Goal: Transaction & Acquisition: Book appointment/travel/reservation

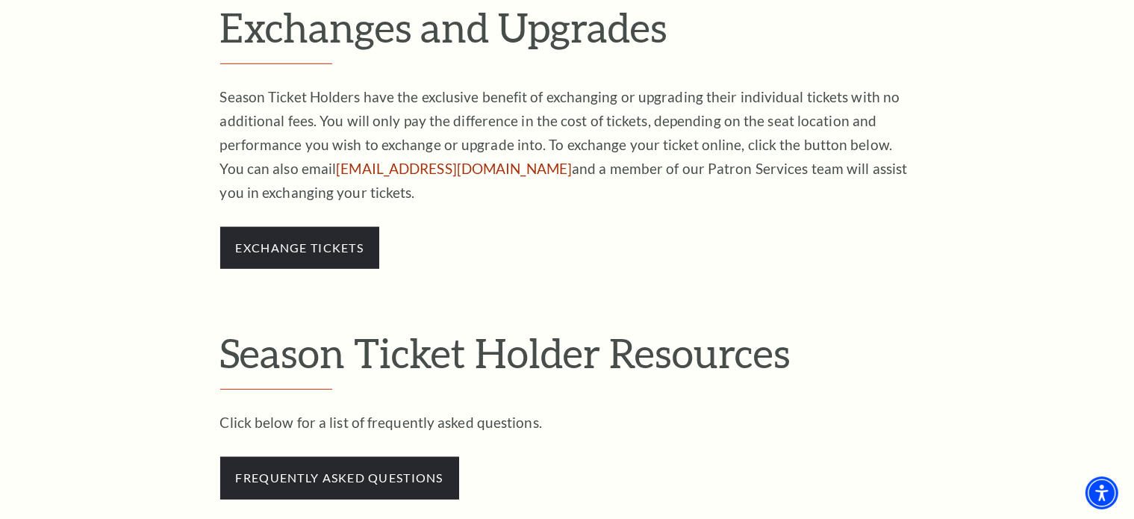
scroll to position [1147, 0]
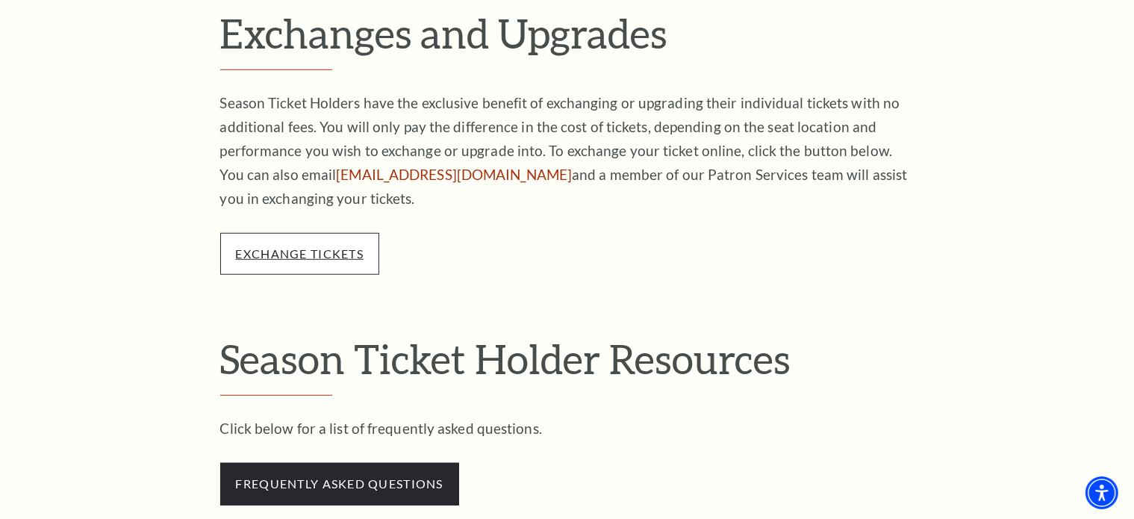
click at [302, 250] on link "exchange tickets" at bounding box center [300, 253] width 128 height 14
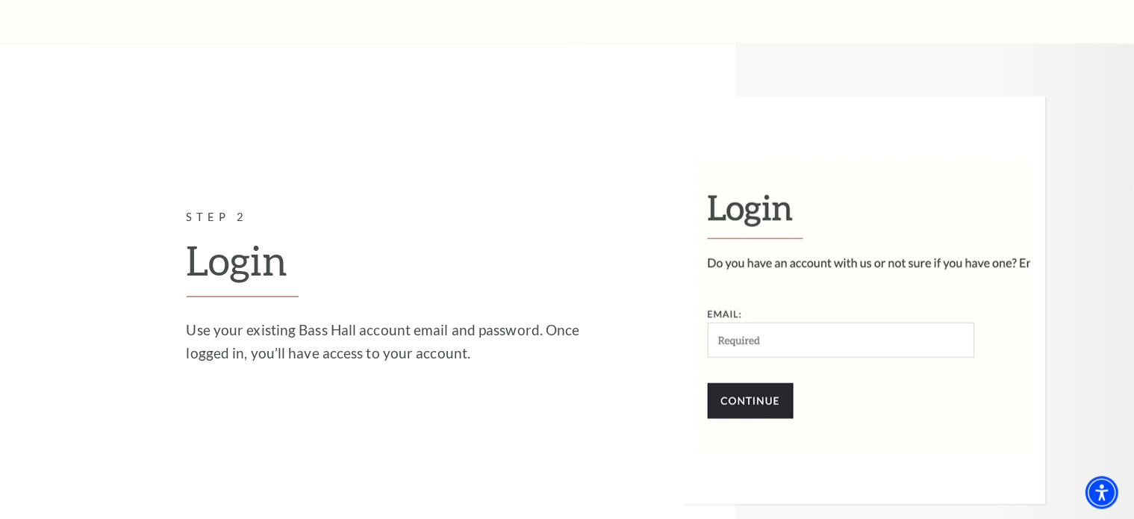
scroll to position [1864, 0]
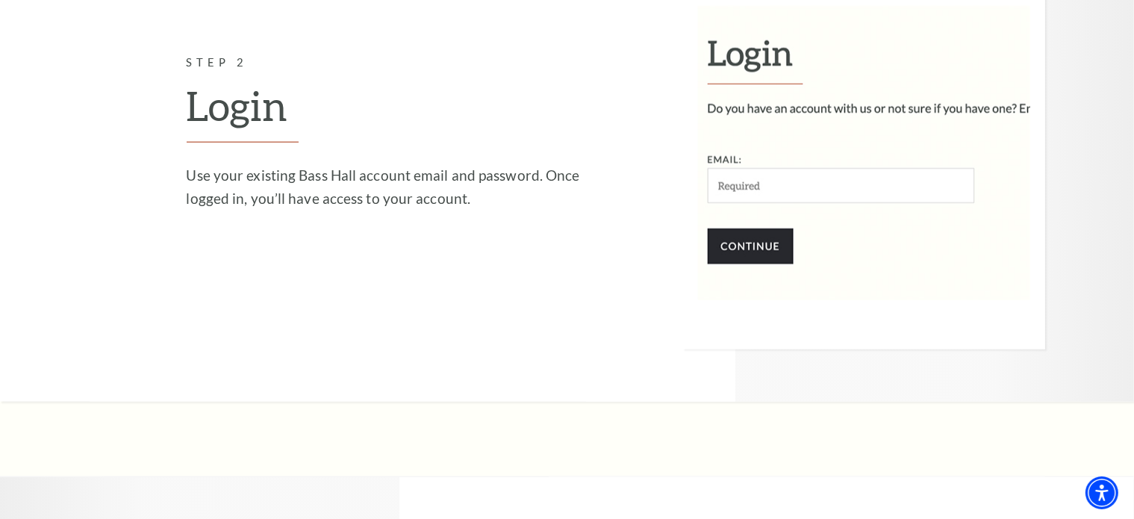
click at [745, 193] on img at bounding box center [864, 146] width 362 height 408
click at [742, 190] on img at bounding box center [864, 146] width 362 height 408
click at [791, 176] on img at bounding box center [864, 146] width 362 height 408
click at [766, 185] on img at bounding box center [864, 146] width 362 height 408
click at [742, 185] on img at bounding box center [864, 146] width 362 height 408
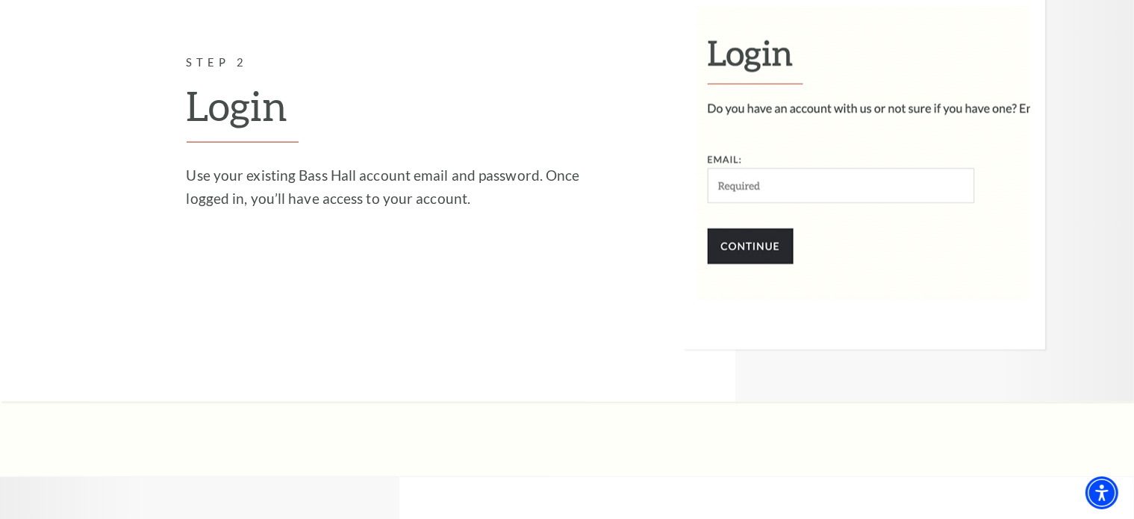
click at [444, 228] on div "Step 2 Login Use your existing Bass Hall account email and password. Once logge…" at bounding box center [387, 146] width 400 height 184
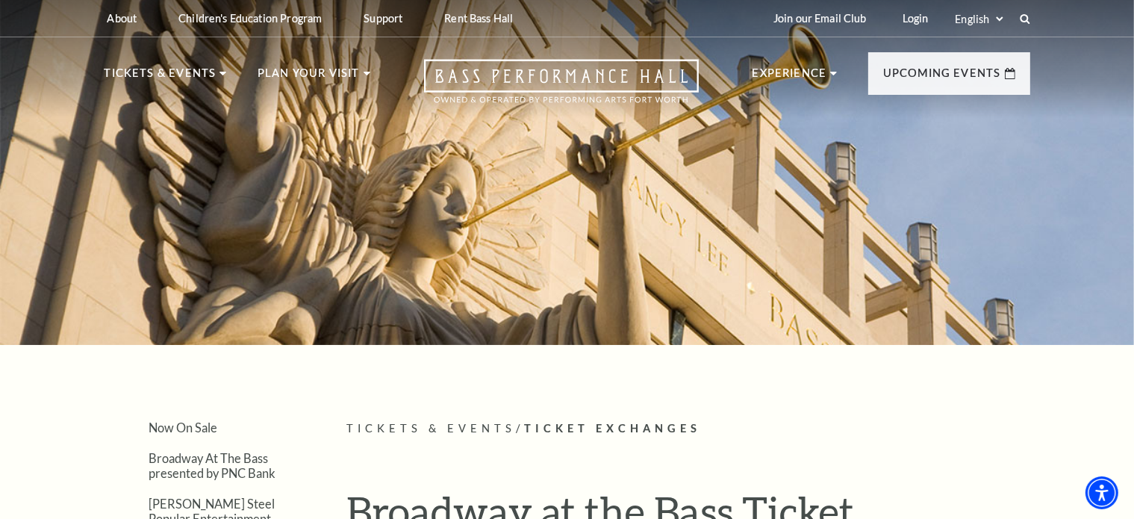
scroll to position [0, 0]
click at [924, 17] on link "Login" at bounding box center [916, 18] width 50 height 37
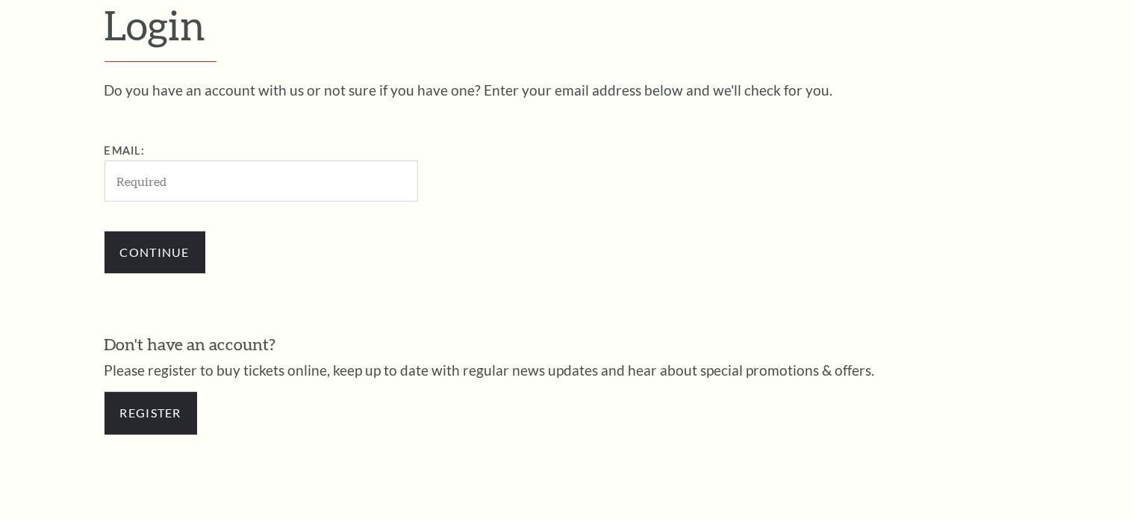
scroll to position [441, 0]
click at [161, 178] on input "Email:" at bounding box center [262, 181] width 314 height 41
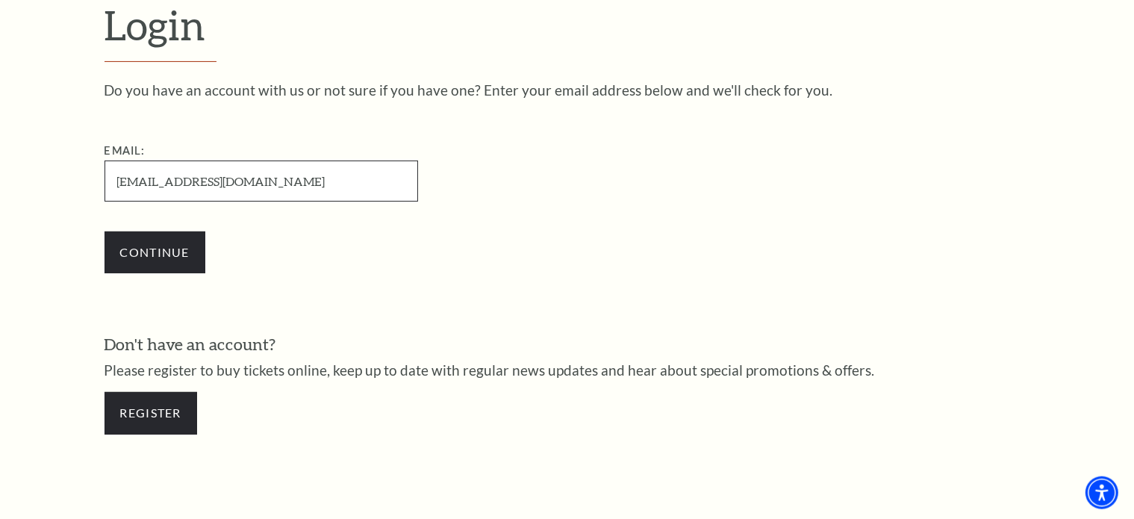
type input "twmoffitt18@gmail.com"
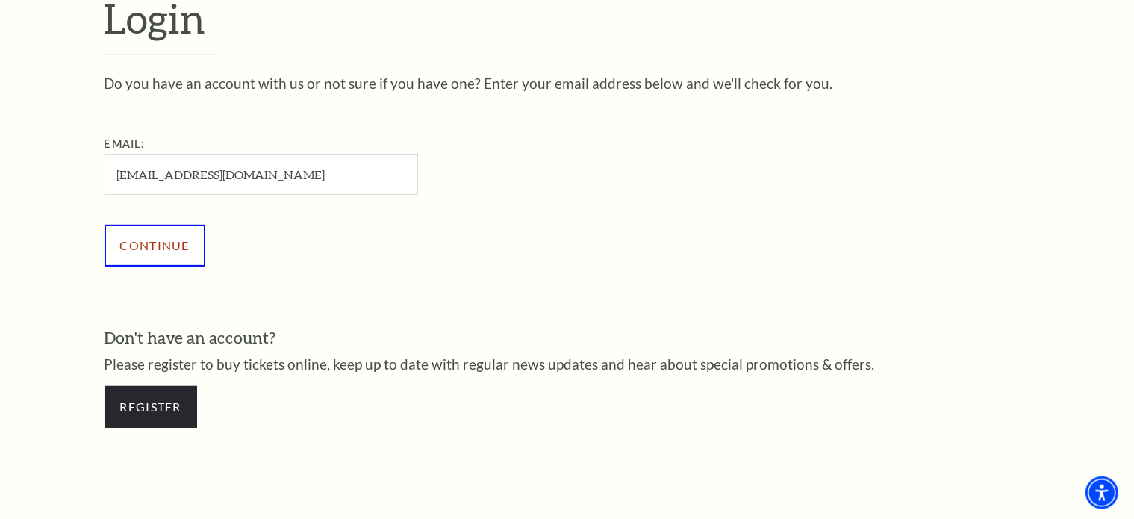
scroll to position [435, 0]
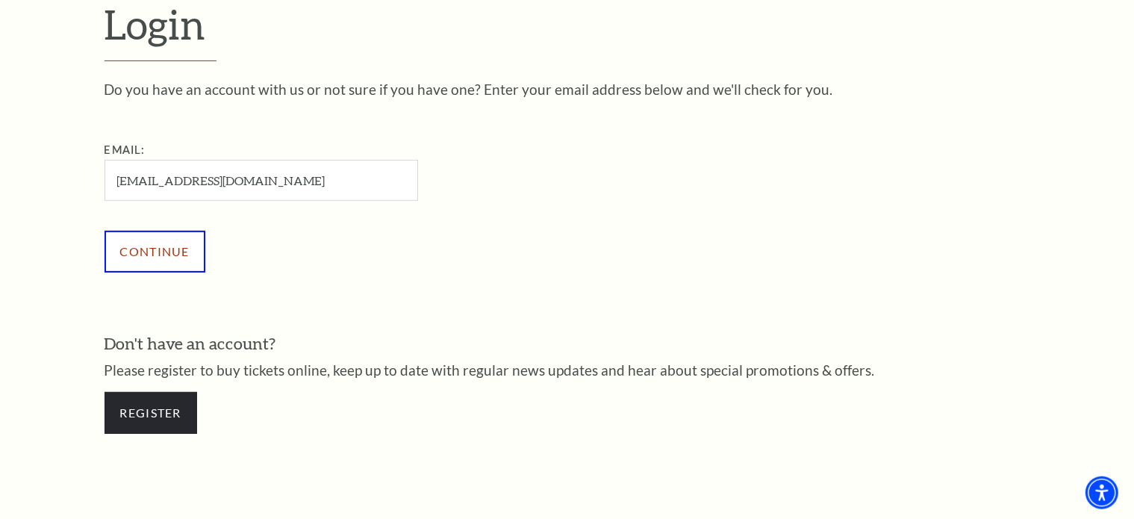
click at [161, 243] on input "Continue" at bounding box center [155, 252] width 101 height 42
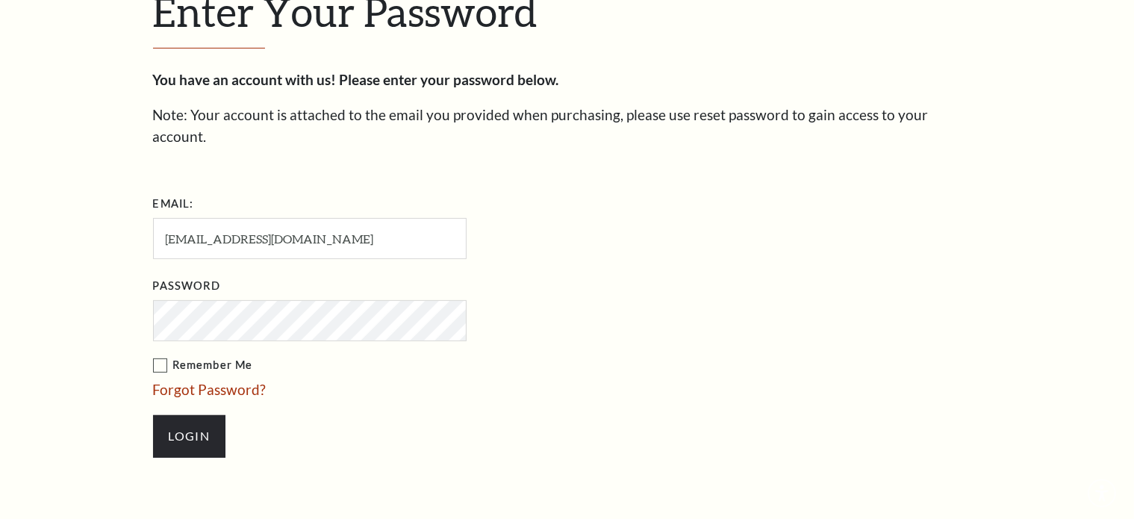
scroll to position [469, 0]
click at [163, 356] on label "Remember Me" at bounding box center [384, 365] width 463 height 19
click at [0, 0] on input "Remember Me" at bounding box center [0, 0] width 0 height 0
click at [175, 415] on input "Login" at bounding box center [189, 436] width 72 height 42
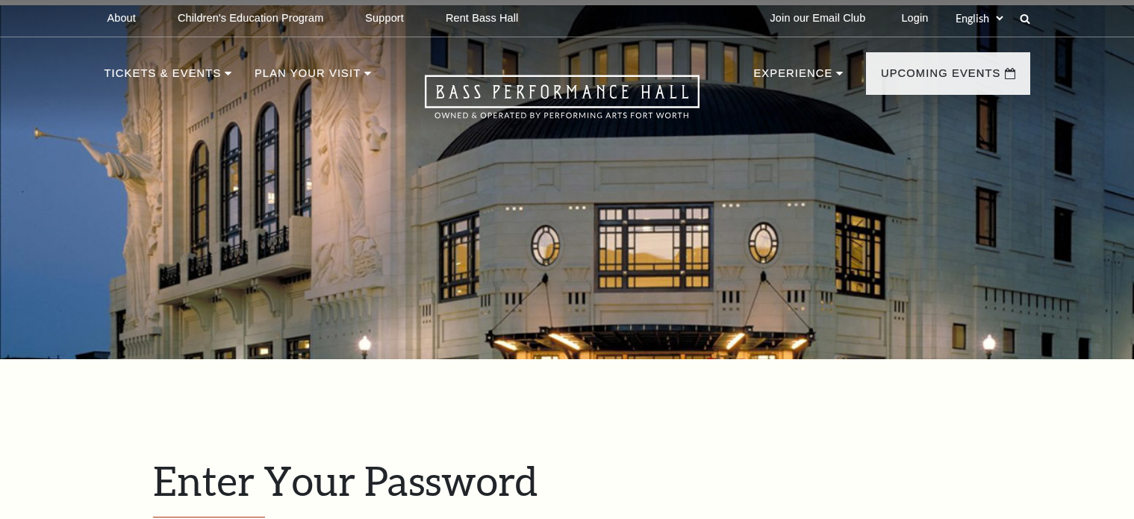
scroll to position [529, 0]
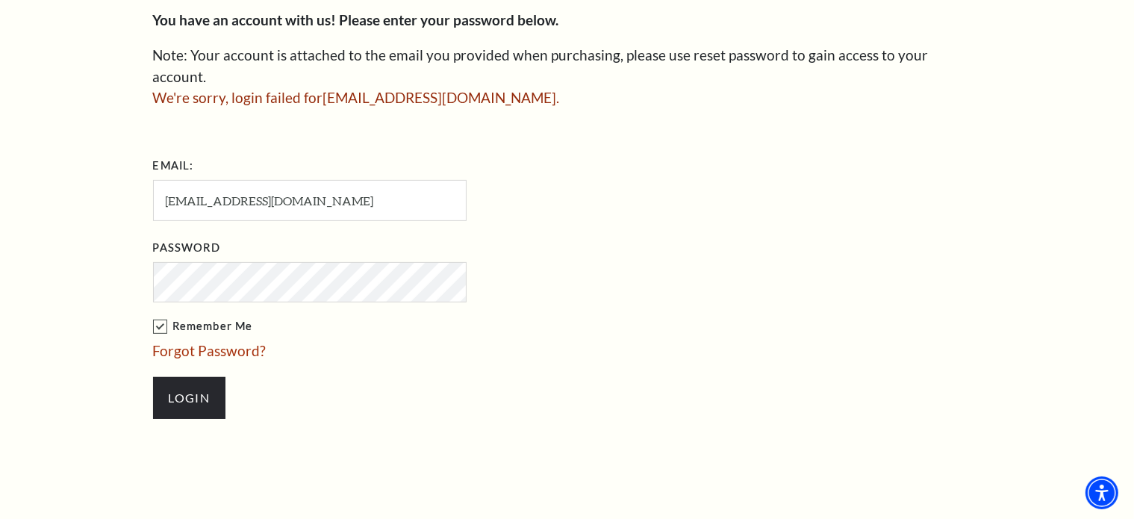
click at [153, 377] on input "Login" at bounding box center [189, 398] width 72 height 42
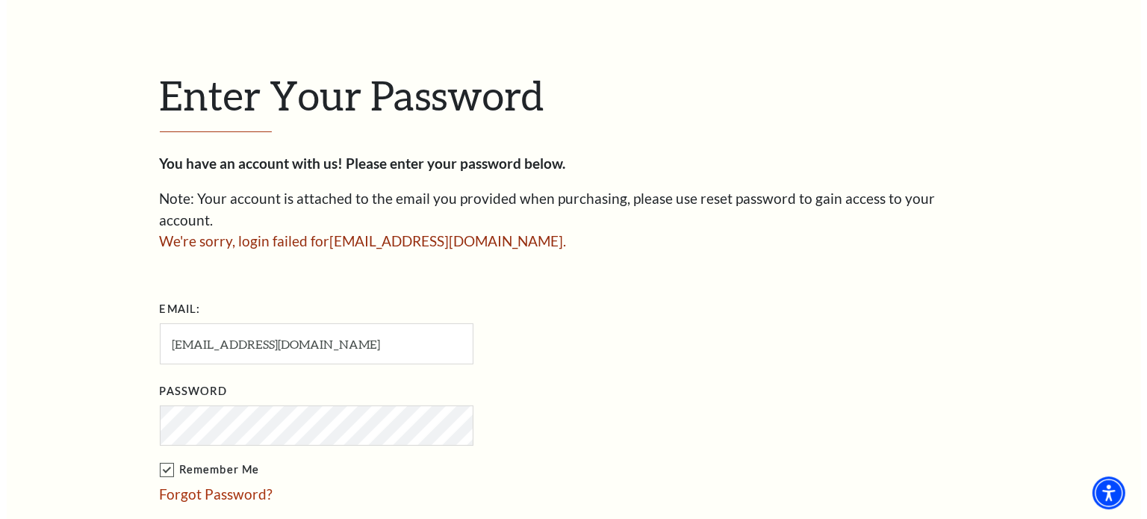
scroll to position [457, 0]
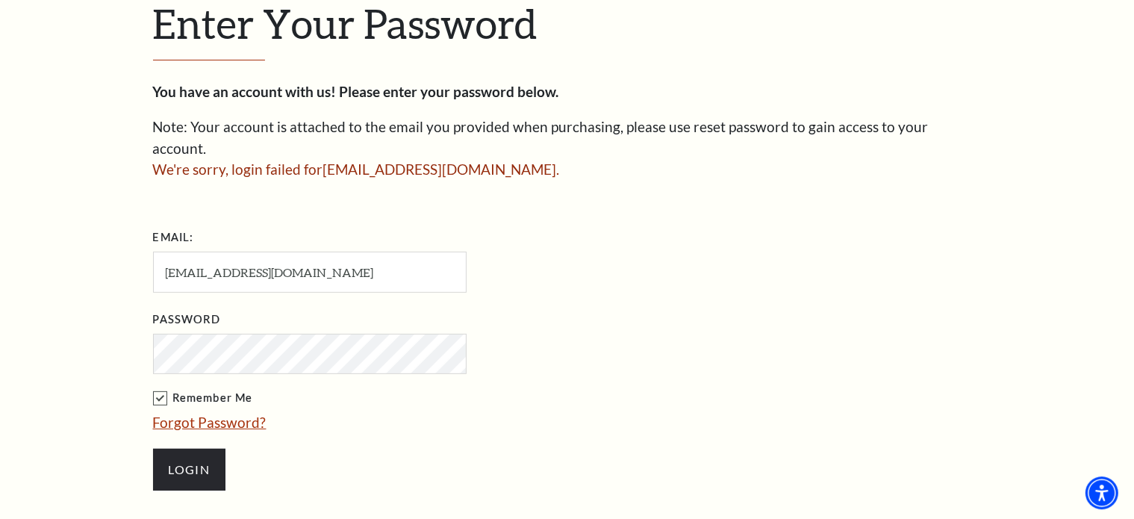
click at [225, 414] on link "Forgot Password?" at bounding box center [210, 422] width 114 height 17
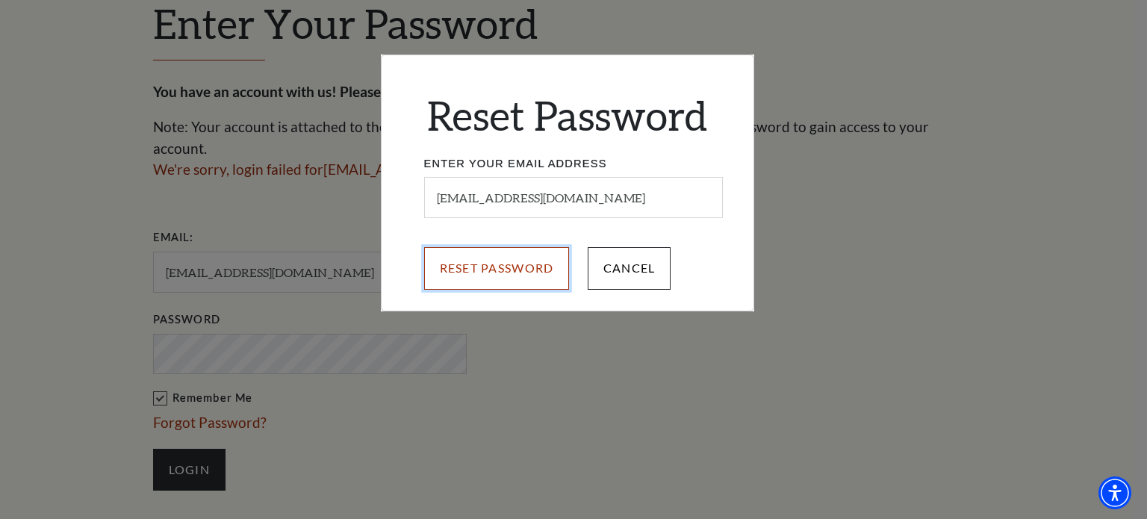
click at [533, 267] on input "Reset Password" at bounding box center [497, 268] width 146 height 42
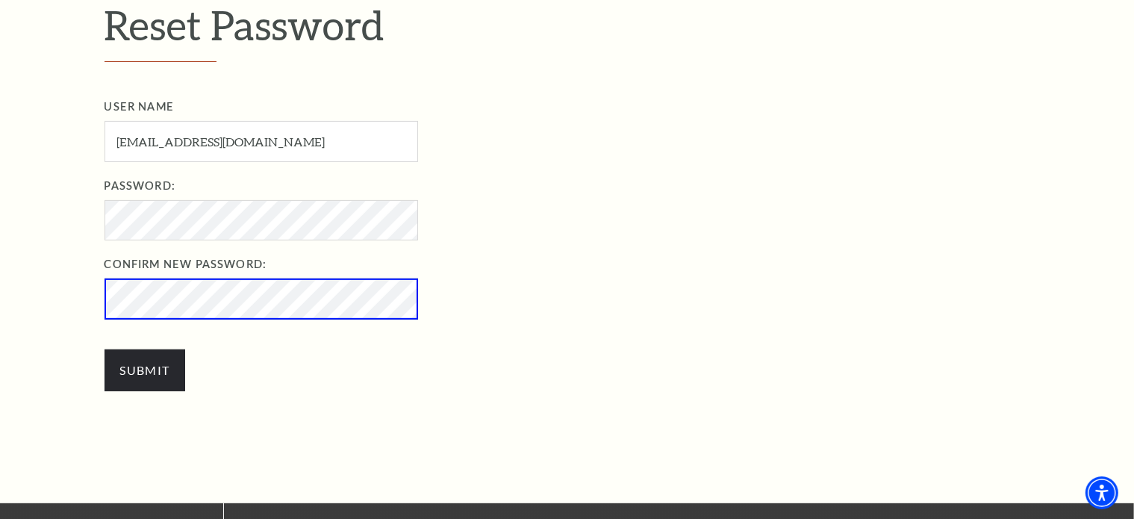
scroll to position [495, 0]
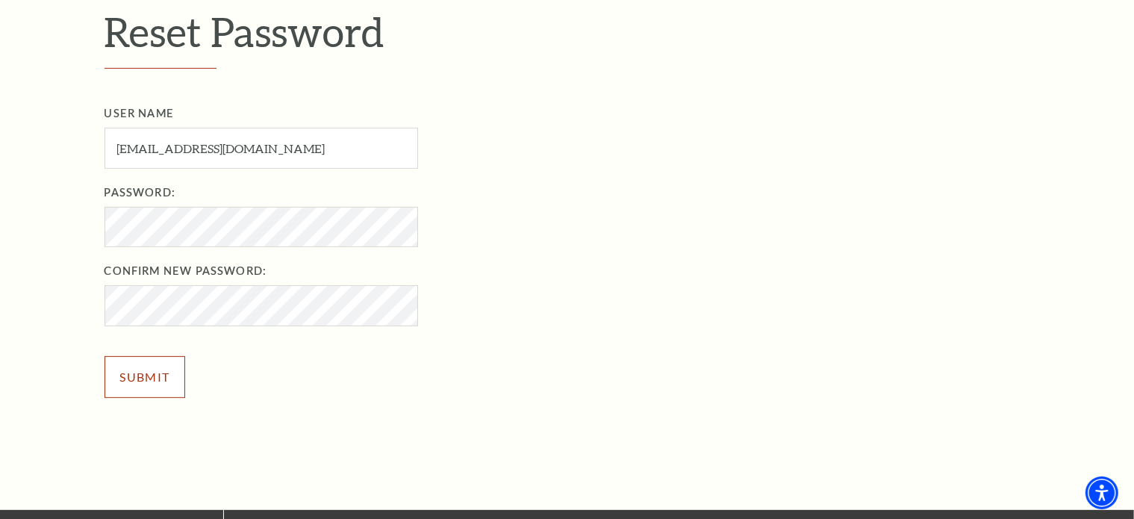
click at [133, 374] on input "Submit" at bounding box center [145, 377] width 81 height 42
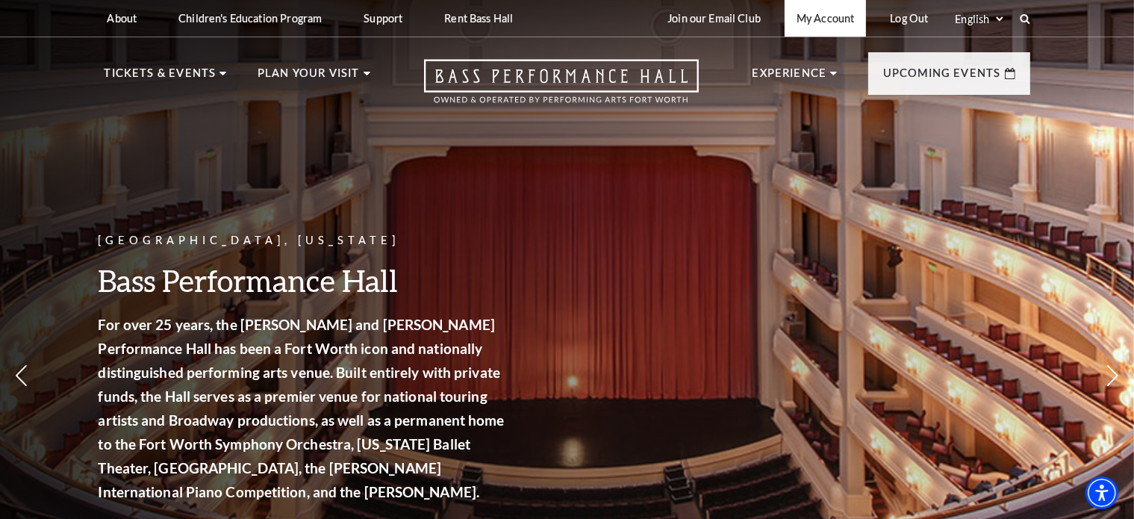
click at [829, 20] on link "My Account" at bounding box center [825, 18] width 81 height 37
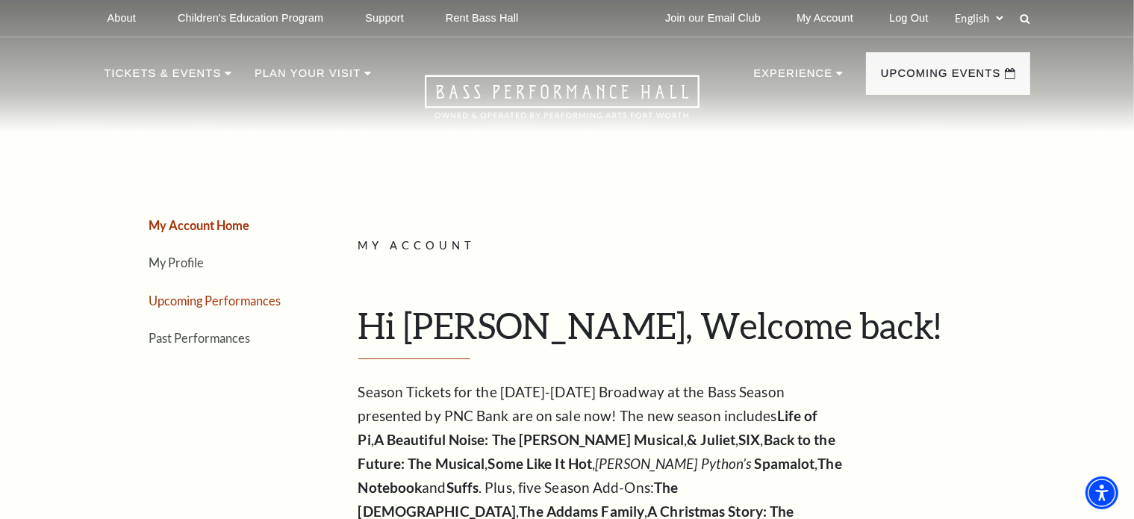
click at [166, 300] on link "Upcoming Performances" at bounding box center [215, 301] width 132 height 14
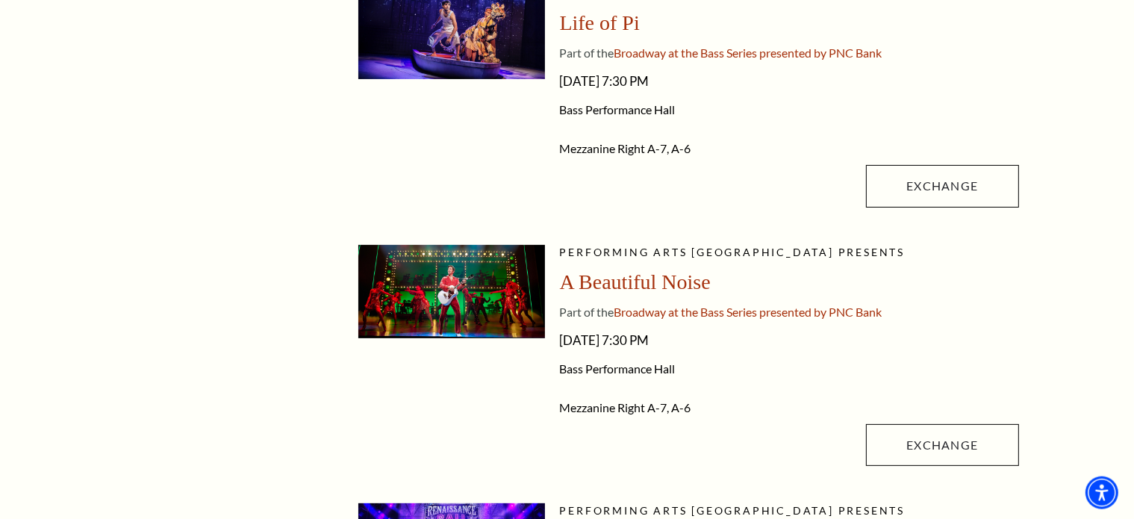
scroll to position [430, 0]
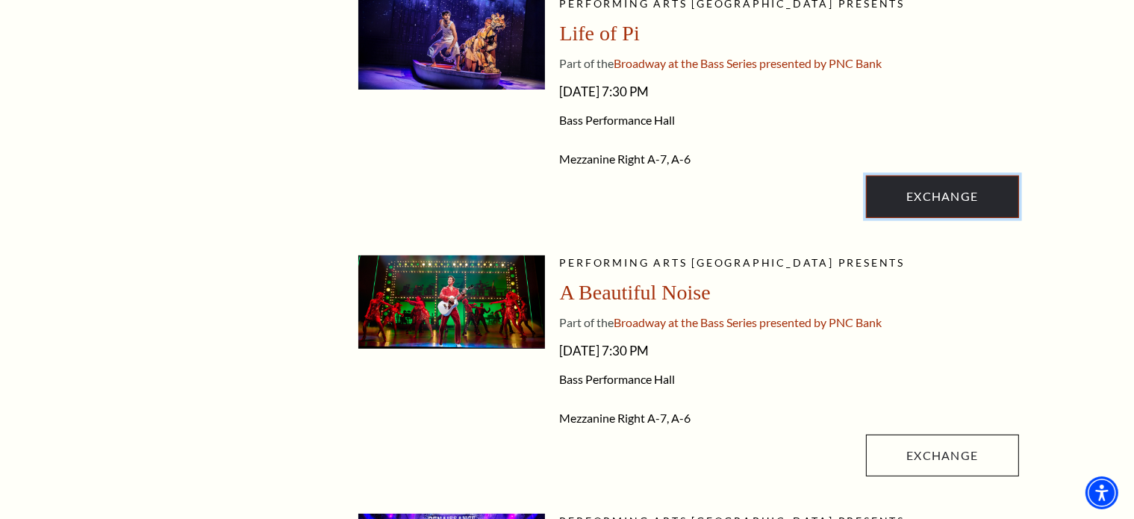
click at [951, 202] on link "Exchange" at bounding box center [942, 197] width 152 height 42
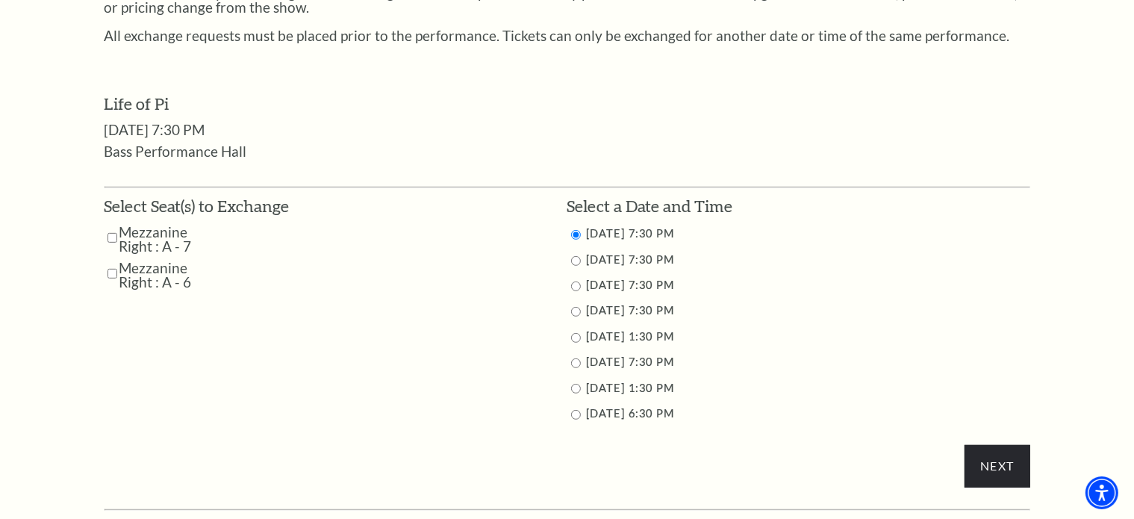
scroll to position [645, 0]
click at [113, 238] on input "Mezzanine Right : A - 7" at bounding box center [113, 237] width 10 height 26
checkbox input "true"
click at [110, 270] on input "Mezzanine Right : A - 6" at bounding box center [113, 273] width 10 height 26
checkbox input "true"
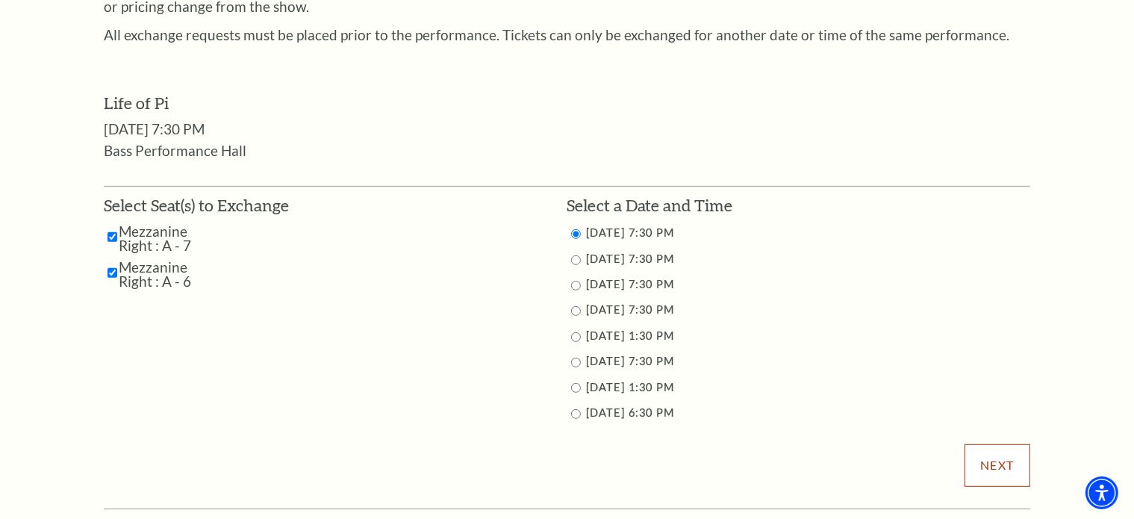
click at [987, 468] on input "Next" at bounding box center [997, 465] width 65 height 42
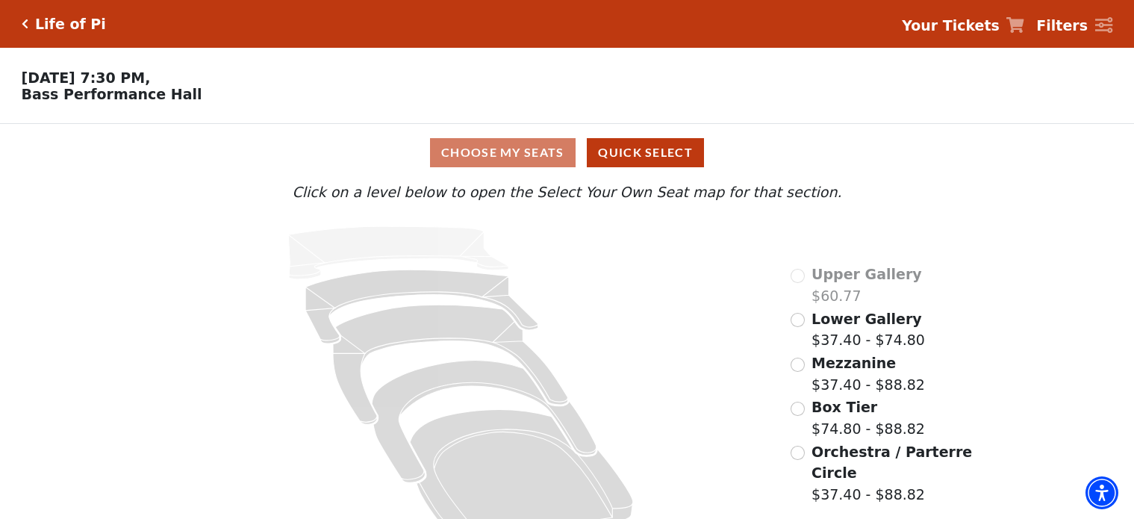
scroll to position [40, 0]
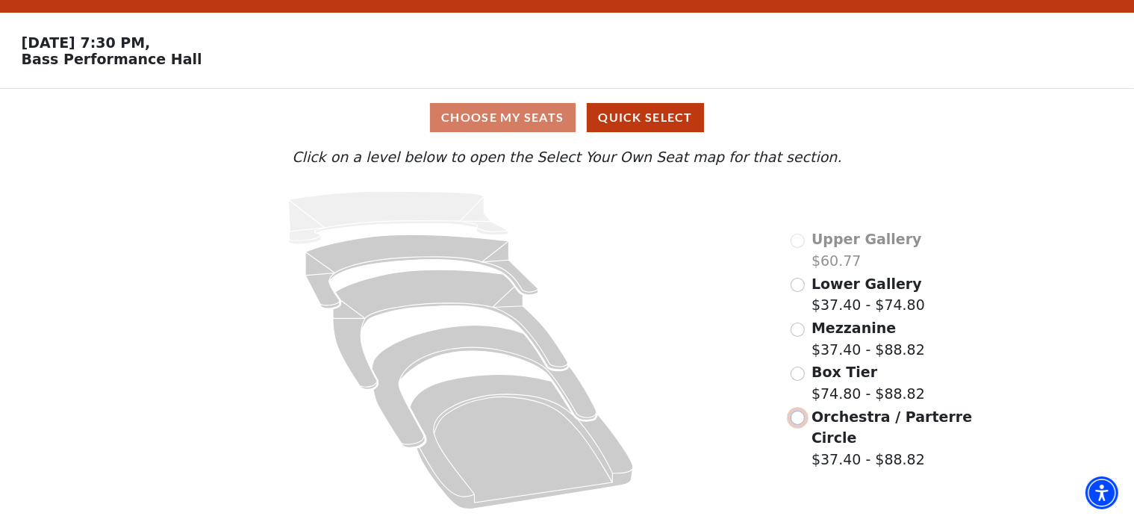
click at [801, 423] on input "Orchestra / Parterre Circle$37.40 - $88.82\a" at bounding box center [798, 418] width 14 height 14
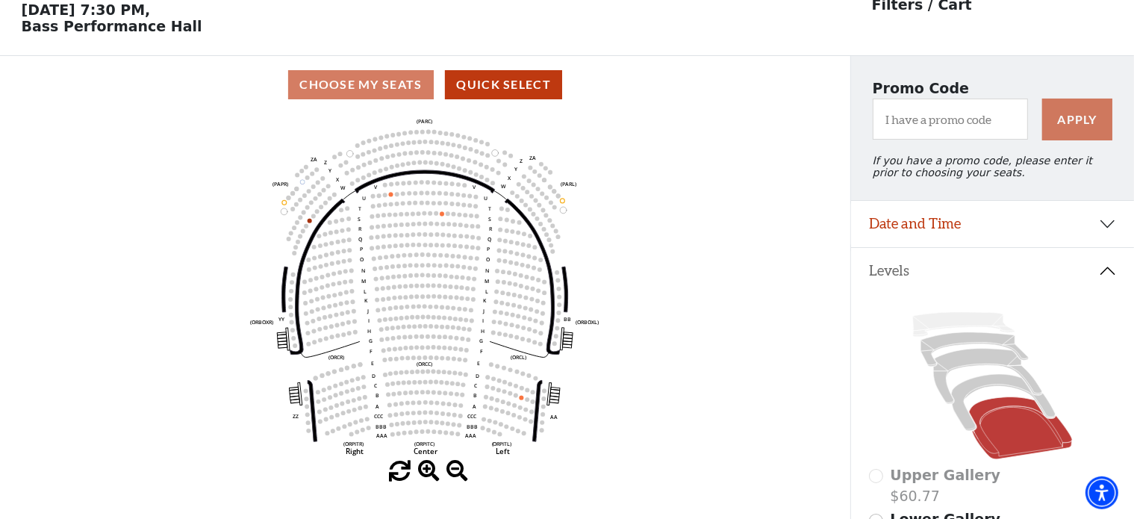
scroll to position [69, 0]
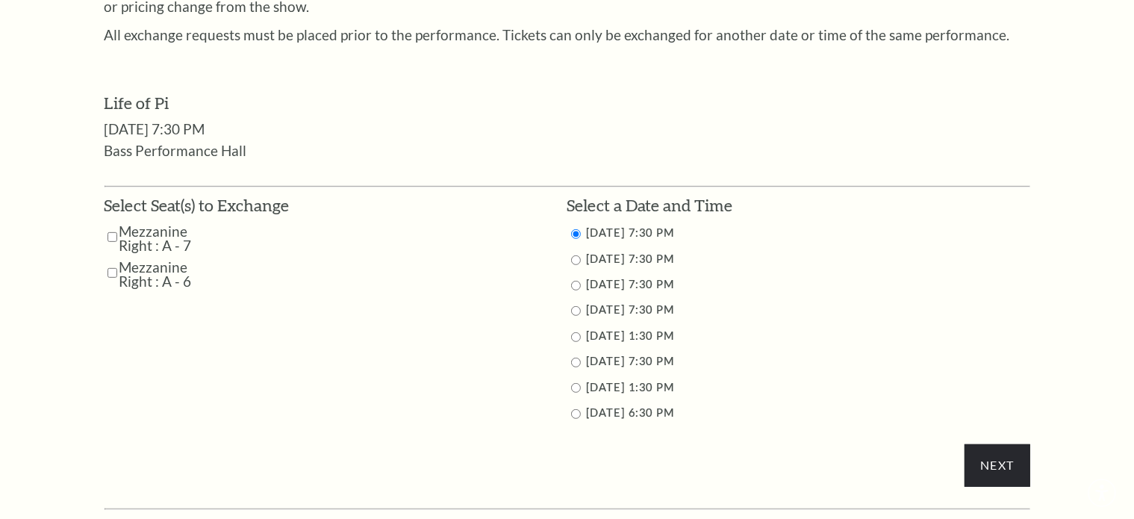
scroll to position [645, 0]
click at [572, 261] on input "9/24/2025 7:30 PM" at bounding box center [576, 260] width 10 height 10
radio input "true"
click at [1030, 471] on input "Next" at bounding box center [997, 465] width 65 height 42
click at [133, 232] on label "Mezzanine Right : A - 7" at bounding box center [171, 238] width 104 height 28
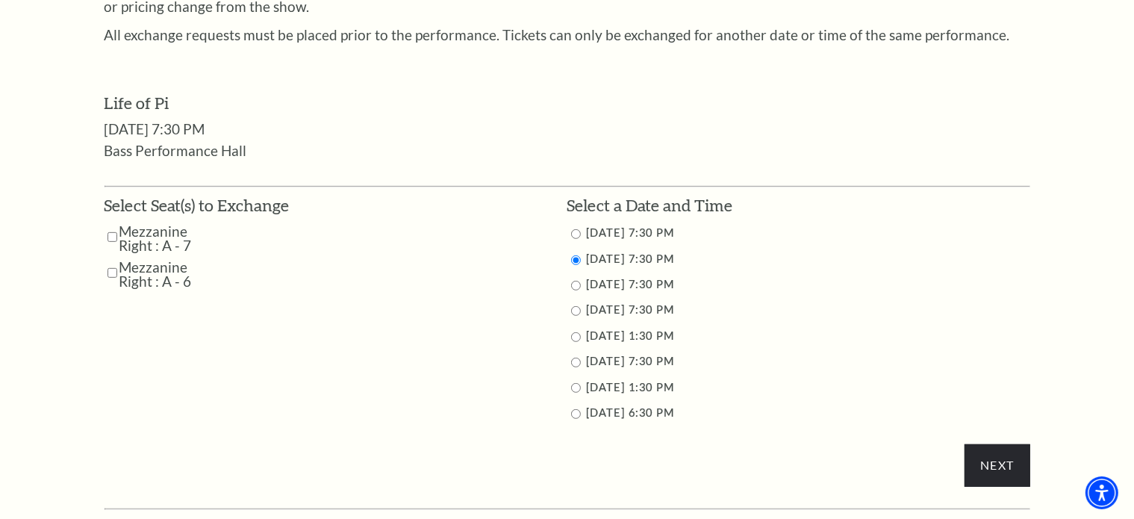
drag, startPoint x: 114, startPoint y: 234, endPoint x: 109, endPoint y: 261, distance: 28.1
click at [114, 235] on input "Mezzanine Right : A - 7" at bounding box center [113, 237] width 10 height 26
checkbox input "true"
click at [112, 270] on input "Mezzanine Right : A - 6" at bounding box center [113, 273] width 10 height 26
checkbox input "true"
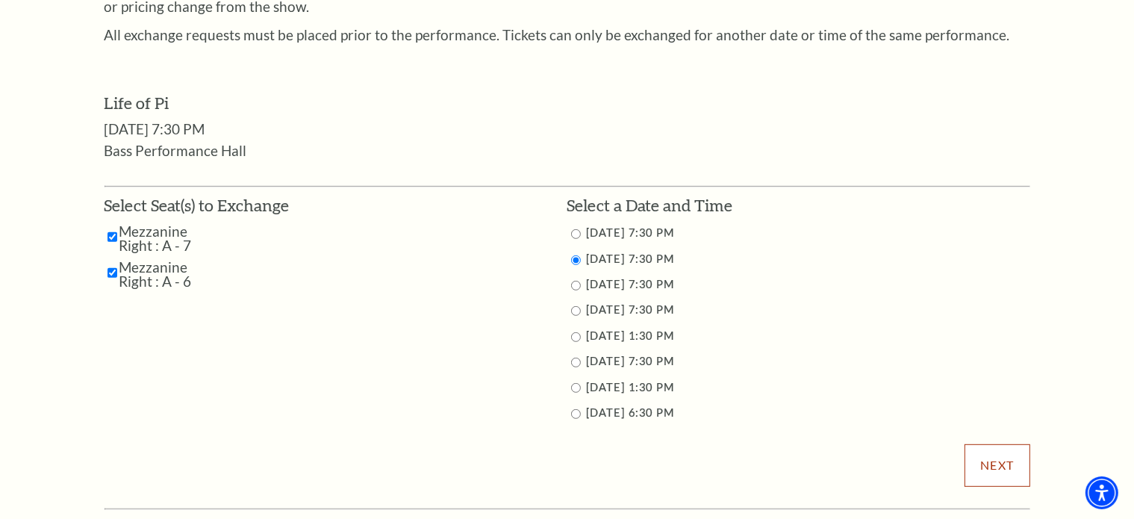
click at [990, 456] on input "Next" at bounding box center [997, 465] width 65 height 42
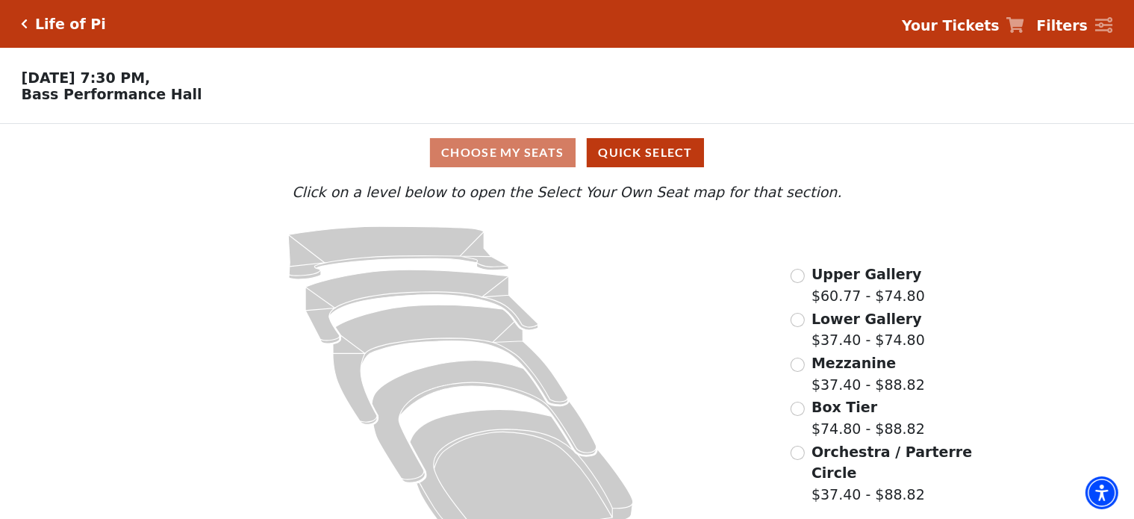
scroll to position [40, 0]
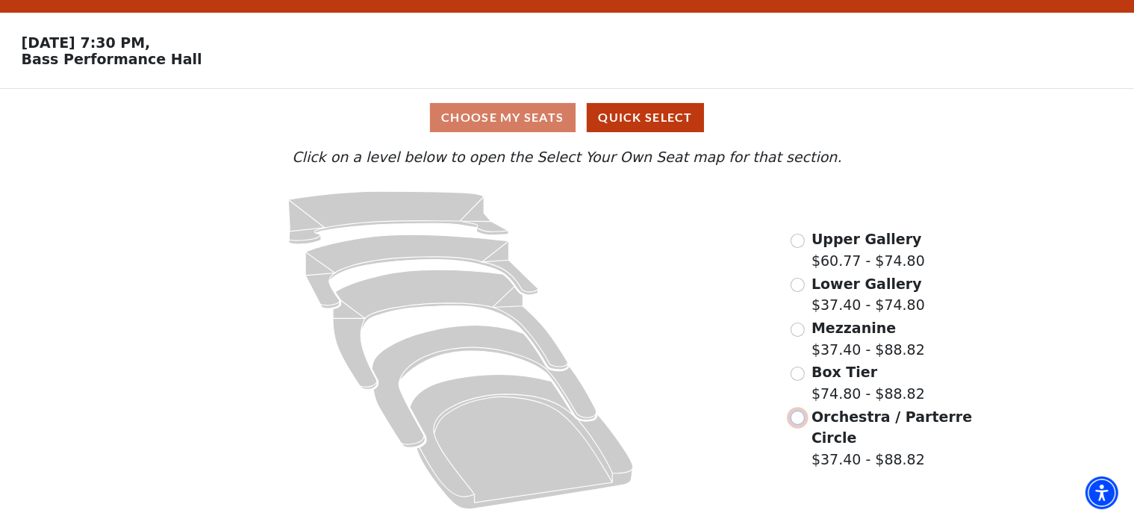
click at [799, 418] on input "Orchestra / Parterre Circle$37.40 - $88.82\a" at bounding box center [798, 418] width 14 height 14
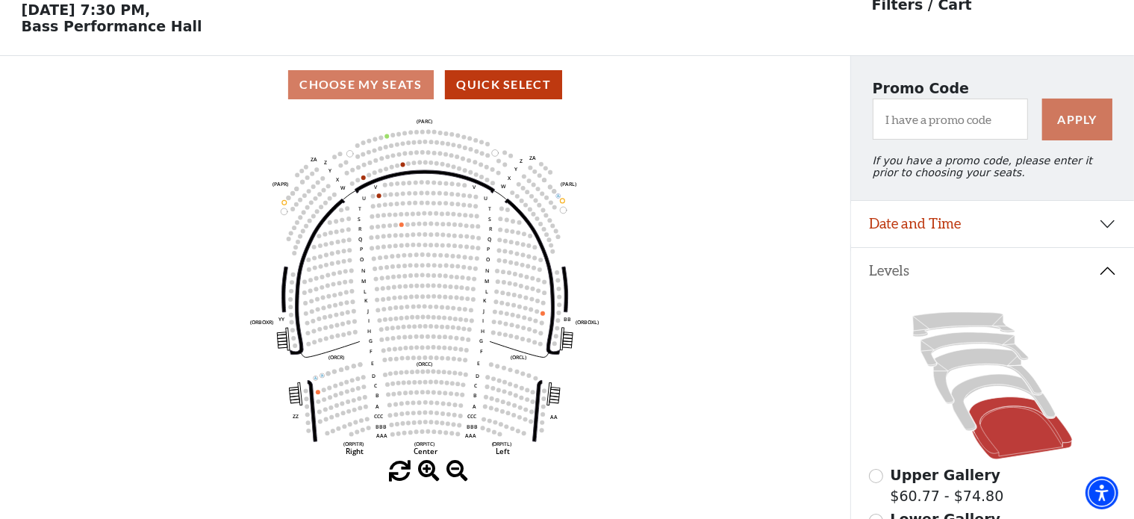
scroll to position [69, 0]
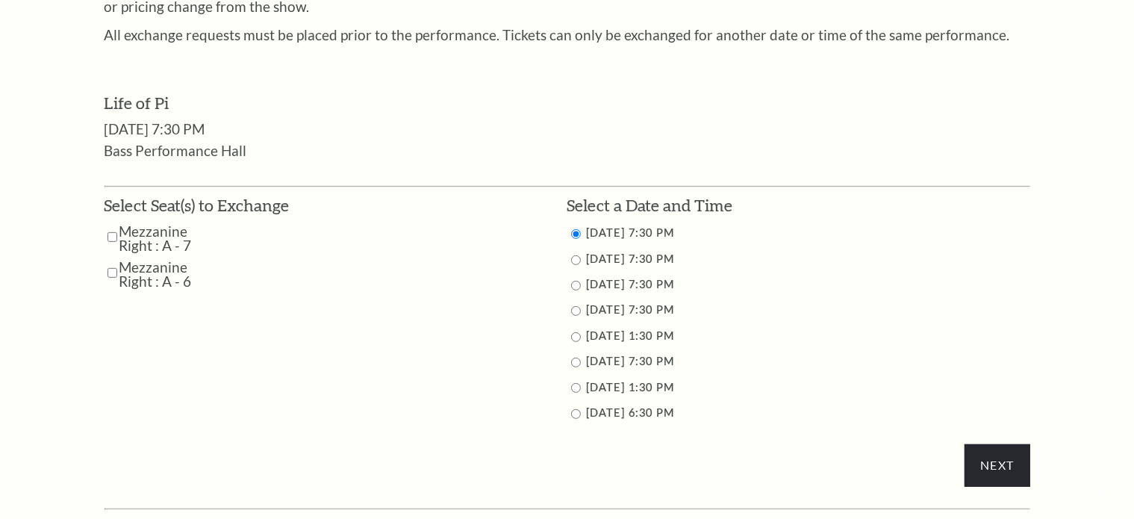
scroll to position [645, 0]
click at [575, 285] on input "9/25/2025 7:30 PM" at bounding box center [576, 286] width 10 height 10
radio input "true"
click at [996, 459] on input "Next" at bounding box center [997, 465] width 65 height 42
click at [109, 237] on input "Mezzanine Right : A - 7" at bounding box center [113, 237] width 10 height 26
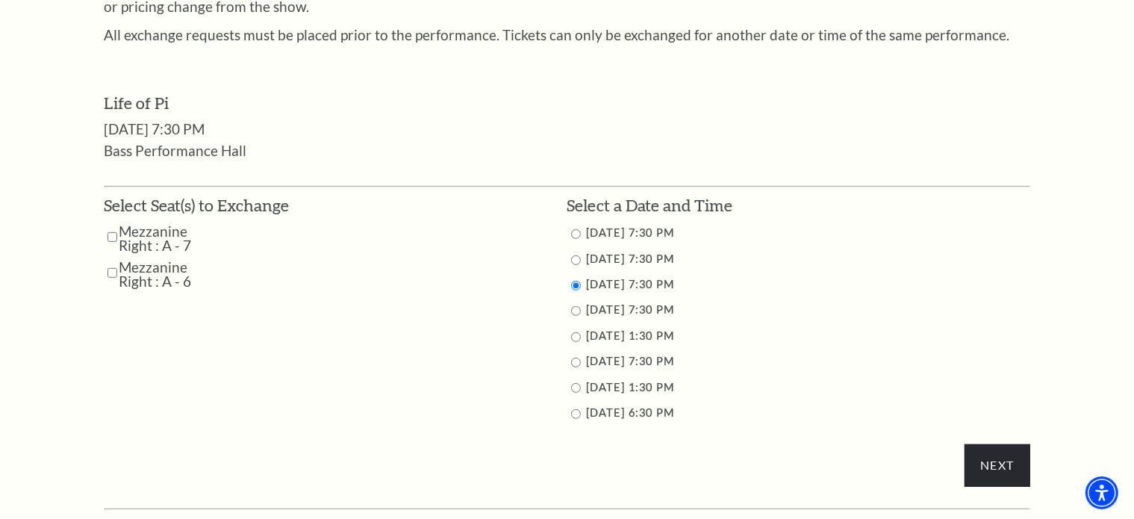
checkbox input "true"
click at [112, 270] on input "Mezzanine Right : A - 6" at bounding box center [113, 273] width 10 height 26
checkbox input "true"
click at [1011, 466] on input "Next" at bounding box center [997, 465] width 65 height 42
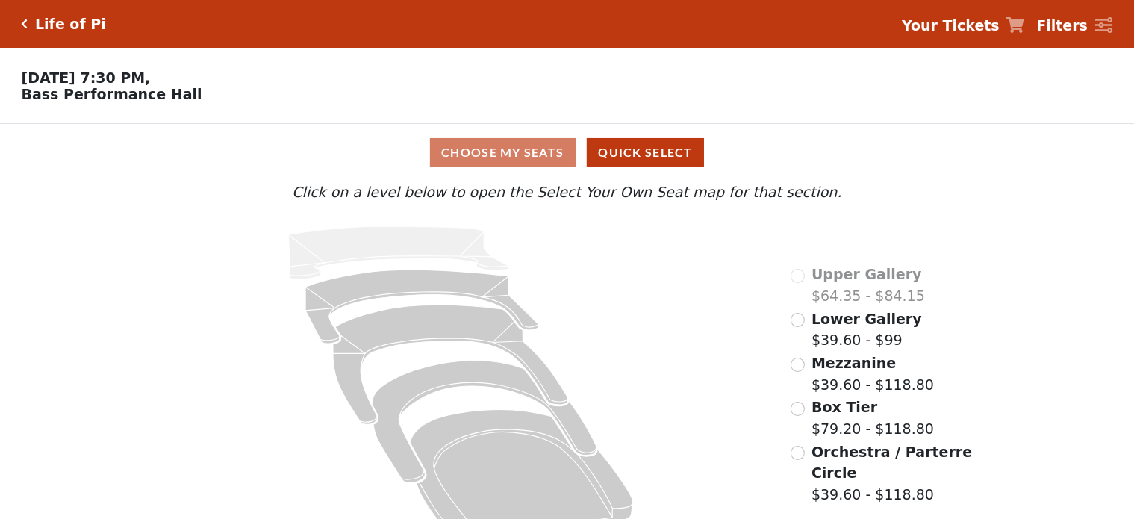
scroll to position [40, 0]
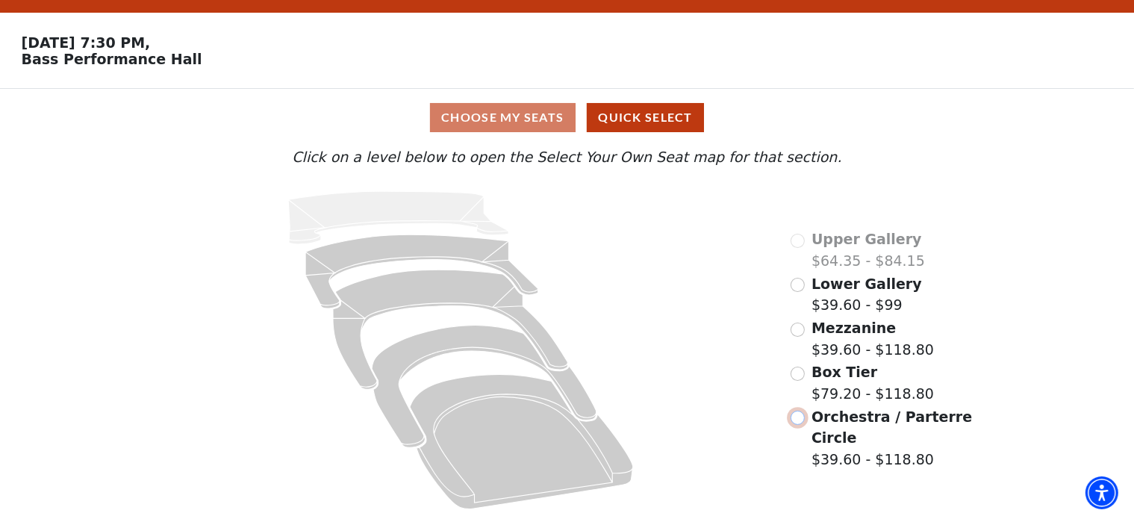
click at [797, 415] on input "Orchestra / Parterre Circle$39.60 - $118.80\a" at bounding box center [798, 418] width 14 height 14
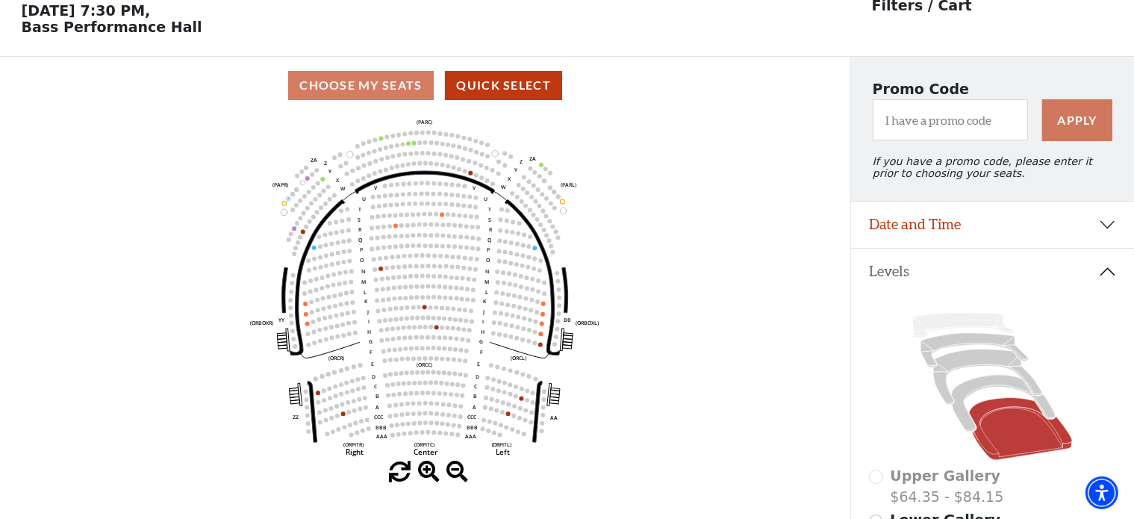
scroll to position [69, 0]
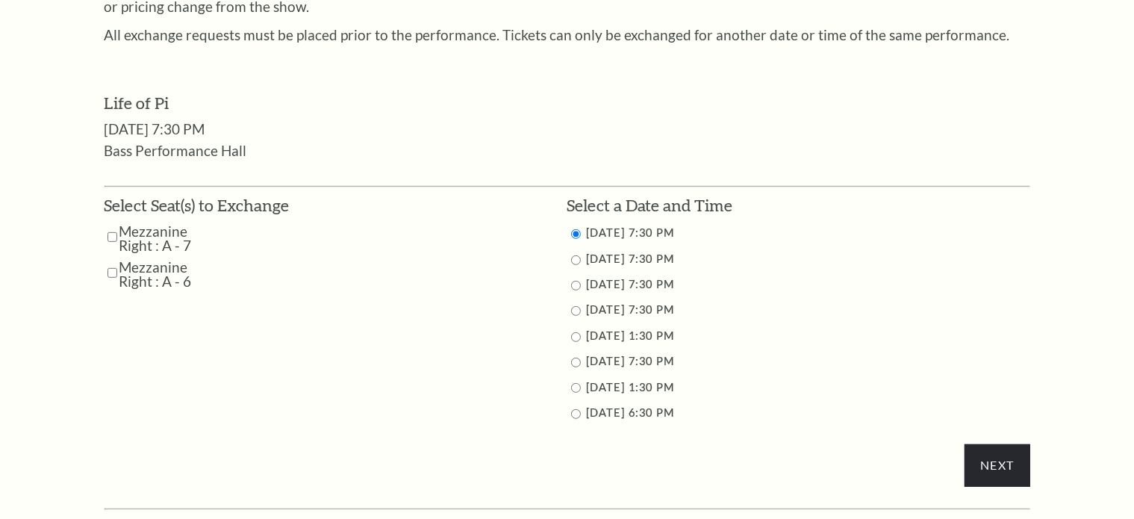
scroll to position [645, 0]
click at [576, 309] on input "9/26/2025 7:30 PM" at bounding box center [576, 311] width 10 height 10
radio input "true"
click at [987, 465] on input "Next" at bounding box center [997, 465] width 65 height 42
drag, startPoint x: 109, startPoint y: 237, endPoint x: 117, endPoint y: 261, distance: 25.3
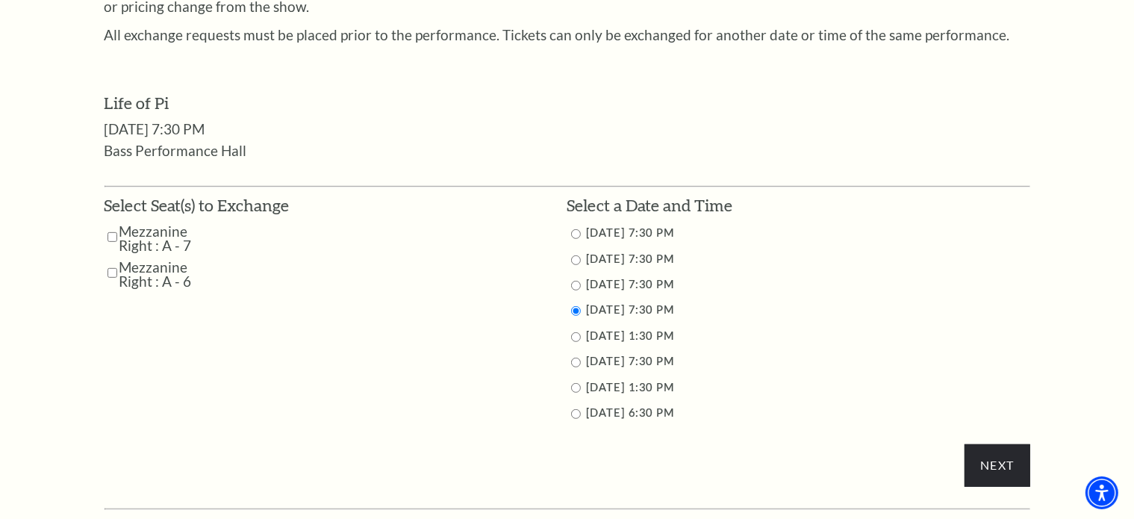
click at [109, 237] on input "Mezzanine Right : A - 7" at bounding box center [113, 237] width 10 height 26
checkbox input "true"
drag, startPoint x: 114, startPoint y: 269, endPoint x: 187, endPoint y: 297, distance: 78.5
click at [114, 270] on input "Mezzanine Right : A - 6" at bounding box center [113, 273] width 10 height 26
checkbox input "true"
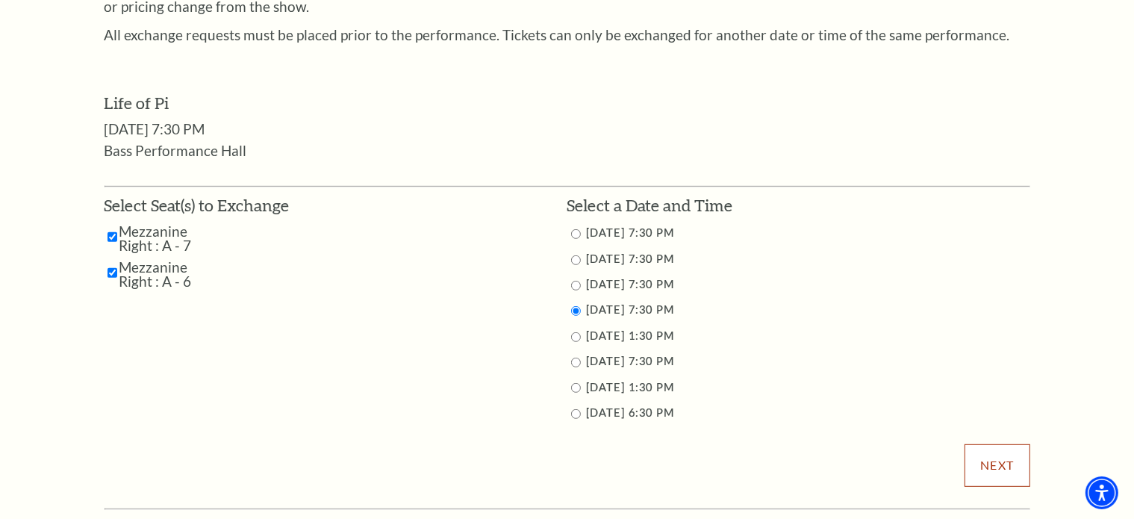
click at [1005, 477] on input "Next" at bounding box center [997, 465] width 65 height 42
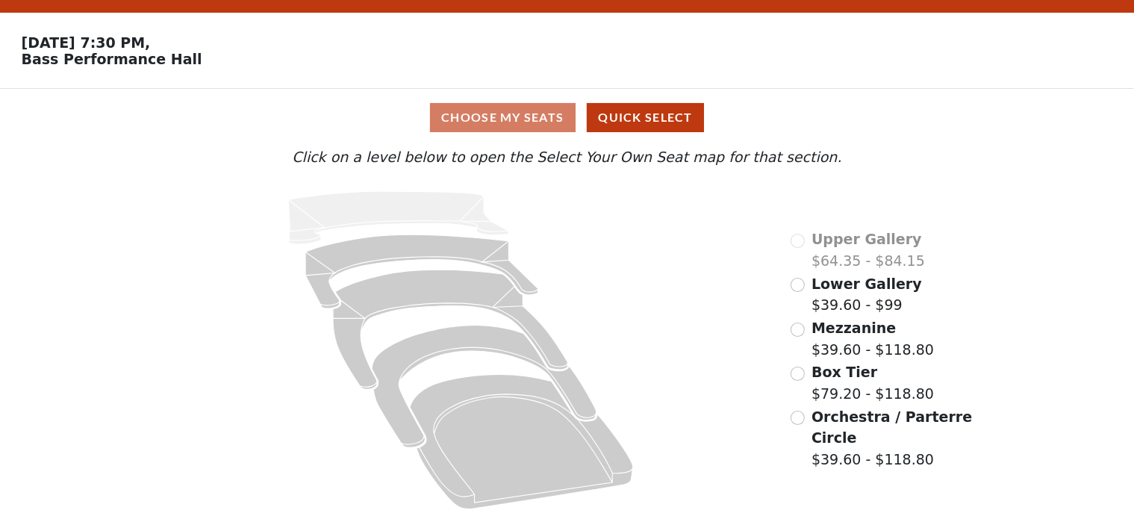
scroll to position [40, 0]
click at [807, 420] on div "Orchestra / Parterre Circle $39.60 - $118.80" at bounding box center [883, 438] width 184 height 64
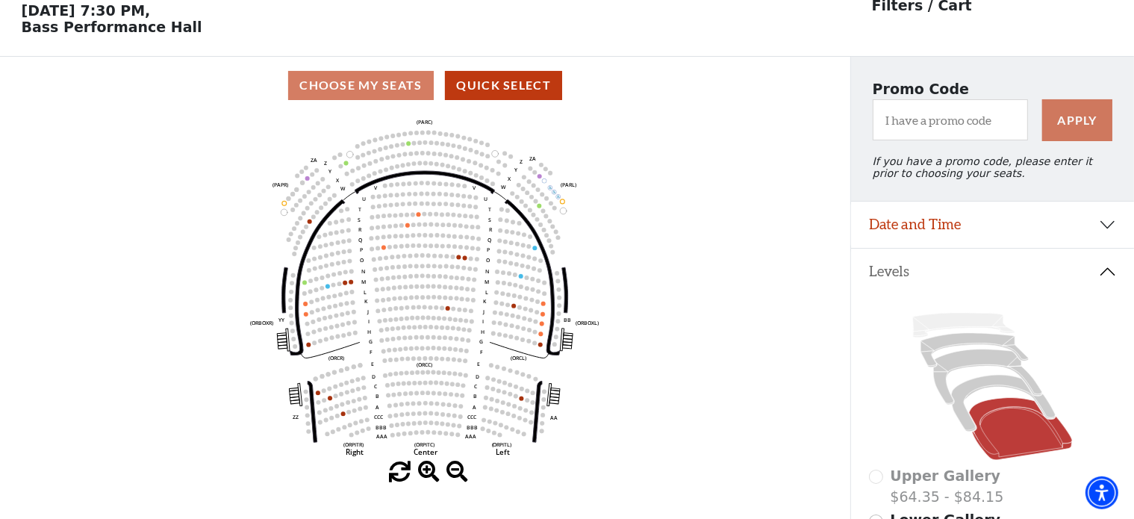
scroll to position [69, 0]
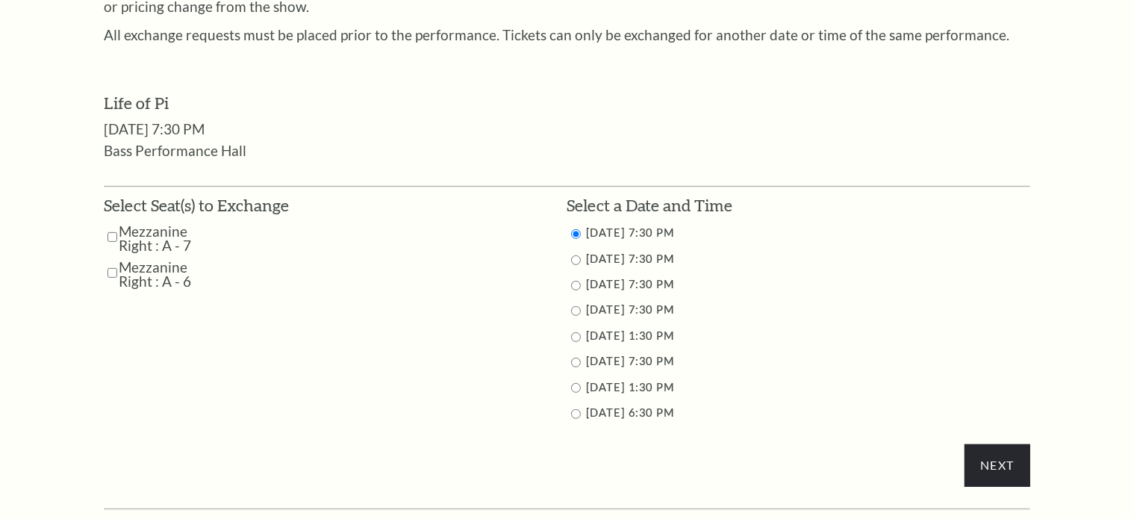
scroll to position [645, 0]
click at [575, 334] on input "9/27/2025 1:30 PM" at bounding box center [576, 337] width 10 height 10
radio input "true"
click at [114, 239] on input "Mezzanine Right : A - 7" at bounding box center [113, 237] width 10 height 26
checkbox input "true"
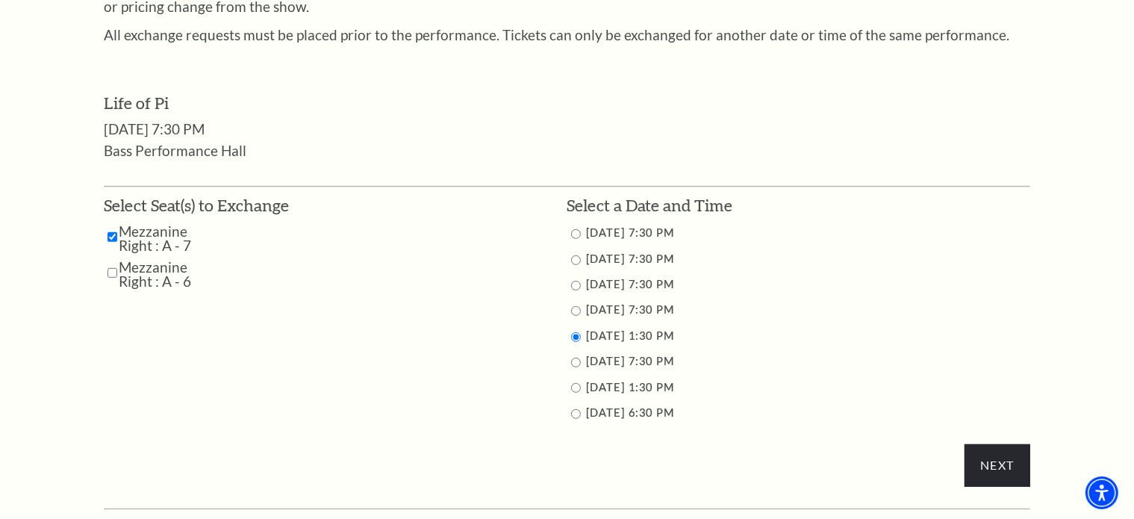
drag, startPoint x: 108, startPoint y: 266, endPoint x: 114, endPoint y: 274, distance: 10.2
click at [108, 267] on input "Mezzanine Right : A - 6" at bounding box center [113, 273] width 10 height 26
checkbox input "true"
click at [990, 453] on input "Next" at bounding box center [997, 465] width 65 height 42
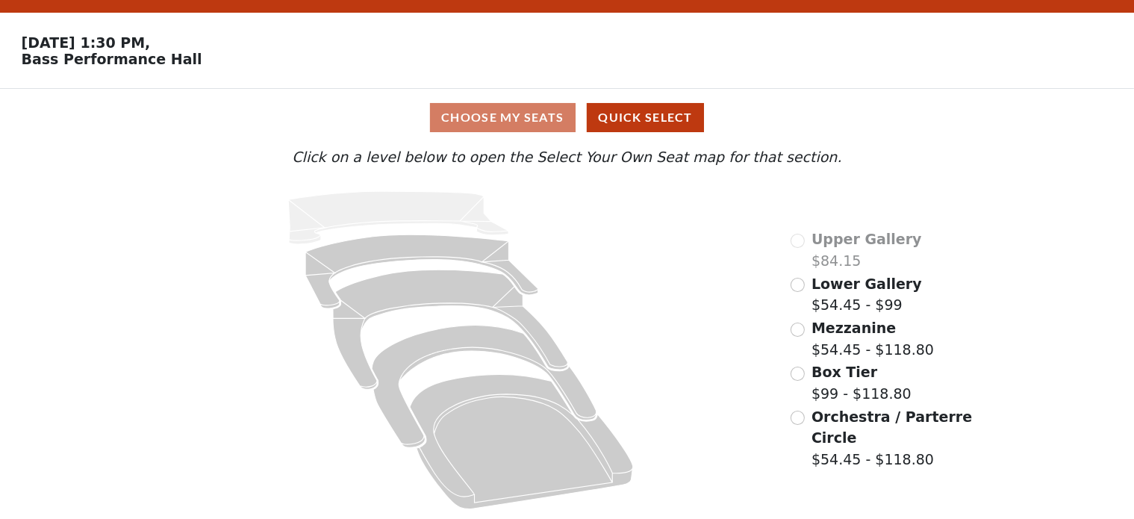
scroll to position [40, 0]
click at [803, 420] on input "Orchestra / Parterre Circle$54.45 - $118.80\a" at bounding box center [798, 418] width 14 height 14
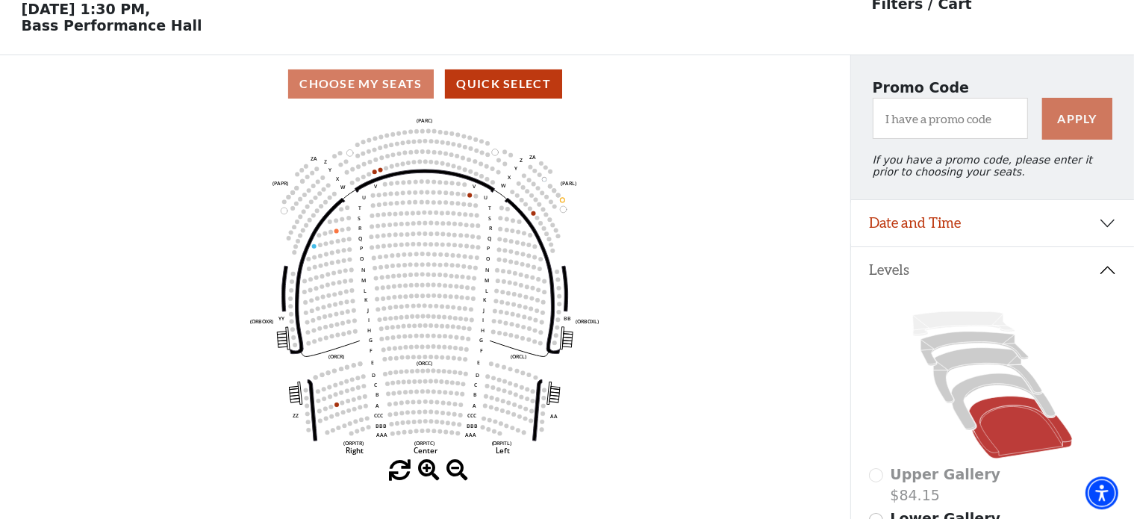
scroll to position [69, 0]
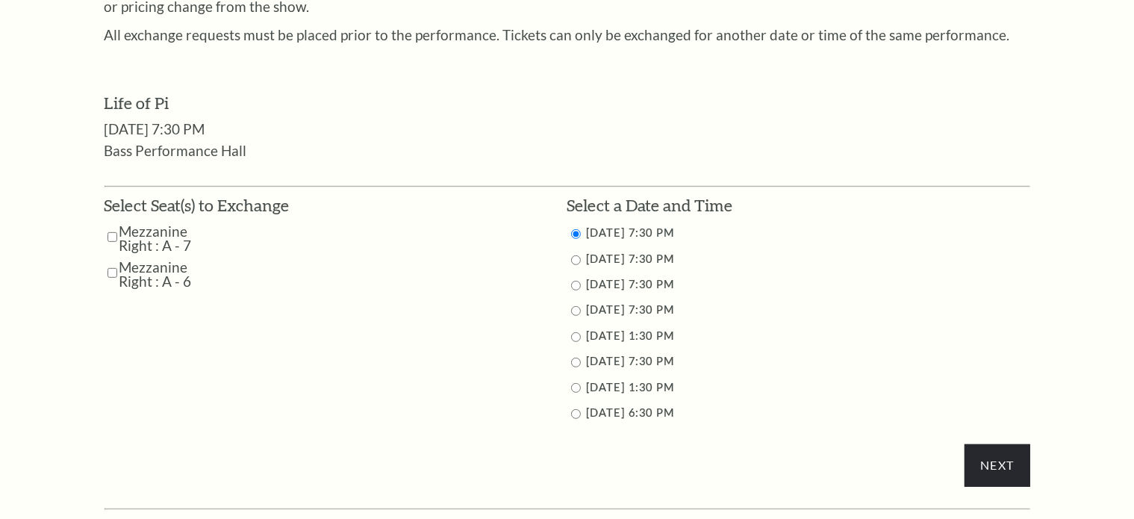
scroll to position [645, 0]
click at [117, 233] on input "checkbox" at bounding box center [113, 237] width 10 height 26
checkbox input "true"
click at [114, 273] on input "Mezzanine Right : A - 6" at bounding box center [113, 273] width 10 height 26
checkbox input "true"
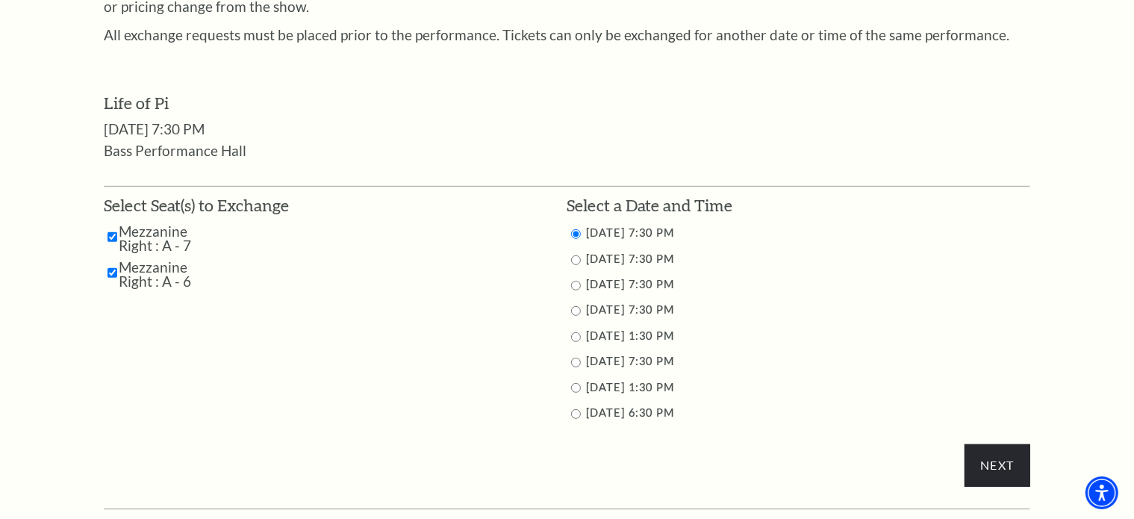
click at [575, 360] on input "9/27/2025 7:30 PM" at bounding box center [576, 363] width 10 height 10
radio input "true"
click at [996, 457] on input "Next" at bounding box center [997, 465] width 65 height 42
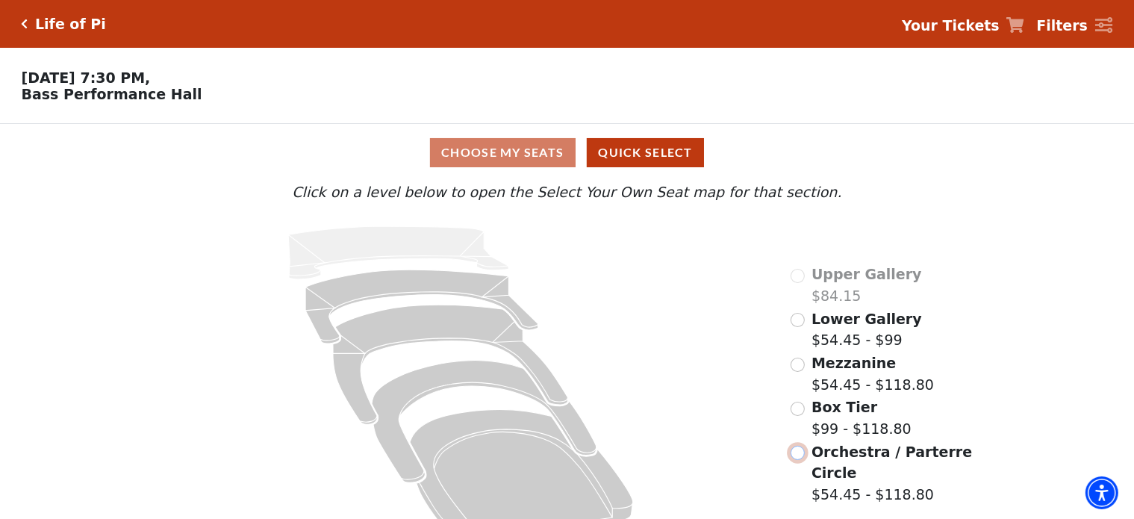
click at [796, 453] on input "Orchestra / Parterre Circle$54.45 - $118.80\a" at bounding box center [798, 453] width 14 height 14
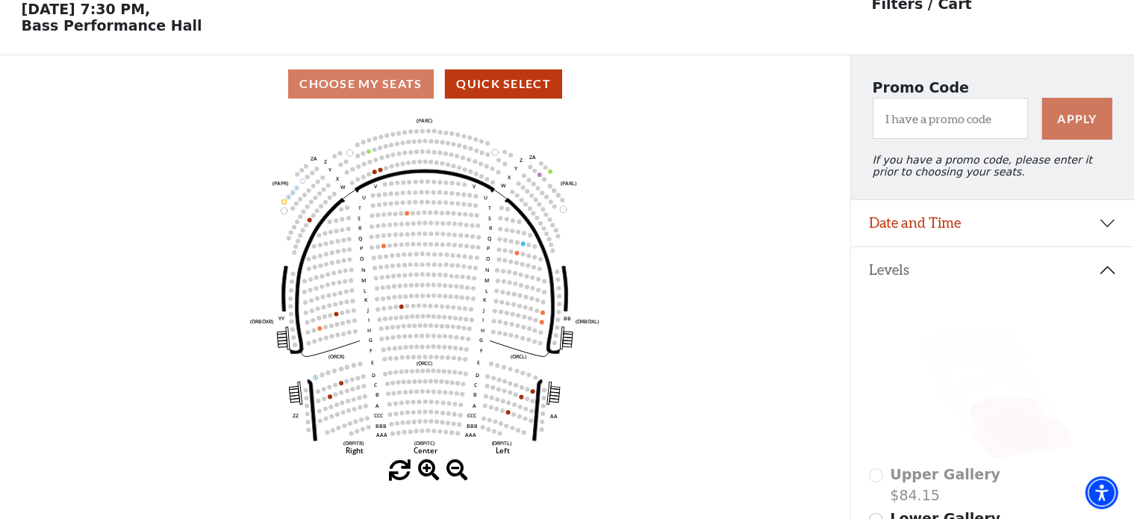
scroll to position [69, 0]
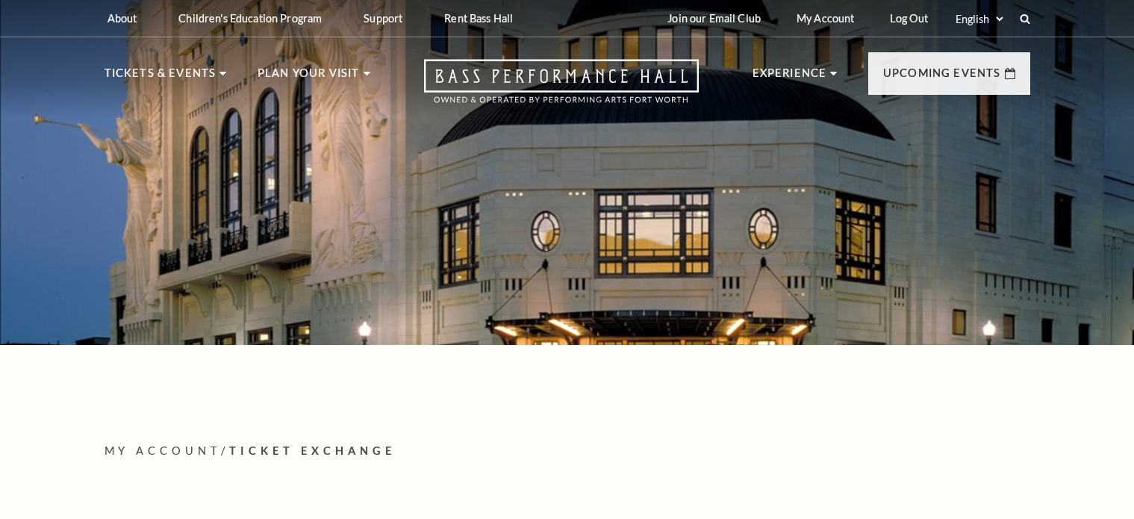
scroll to position [645, 0]
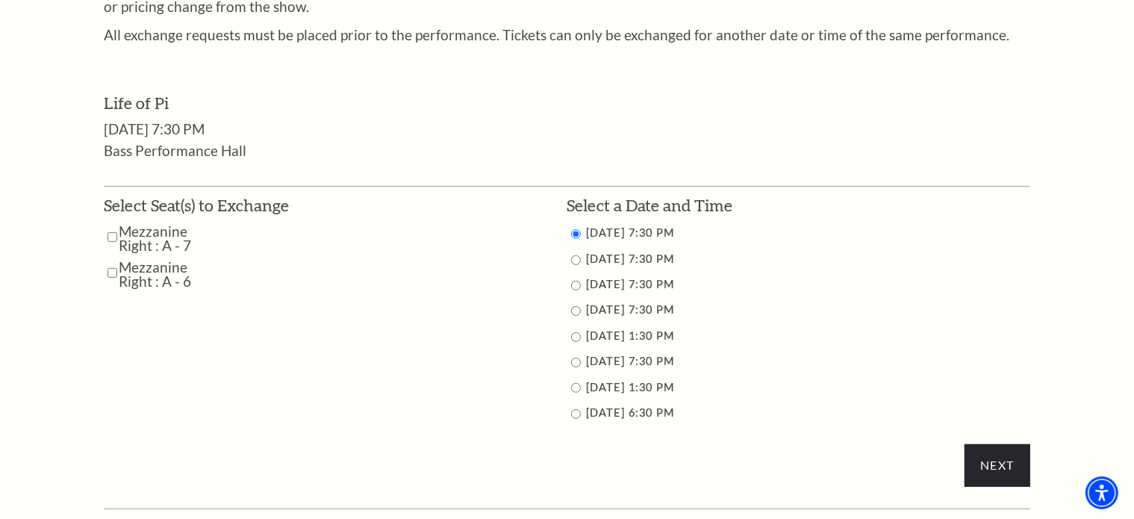
click at [110, 237] on input "Mezzanine Right : A - 7" at bounding box center [113, 237] width 10 height 26
checkbox input "true"
click at [117, 275] on td "Mezzanine Right : A - 6" at bounding box center [197, 274] width 185 height 28
click at [112, 273] on input "Mezzanine Right : A - 6" at bounding box center [113, 273] width 10 height 26
checkbox input "true"
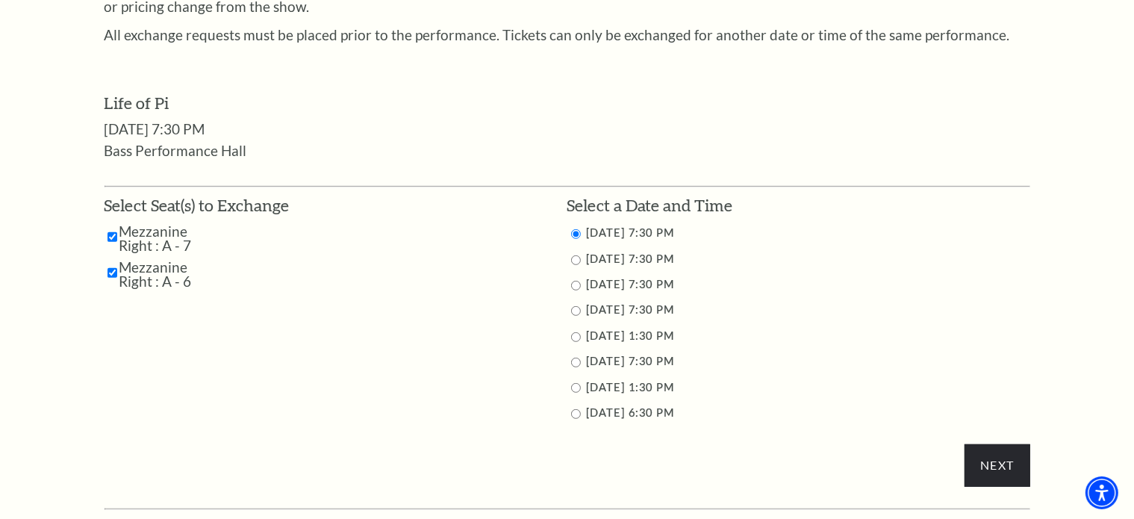
click at [576, 412] on input "9/28/2025 6:30 PM" at bounding box center [576, 414] width 10 height 10
radio input "true"
click at [996, 462] on input "Next" at bounding box center [997, 465] width 65 height 42
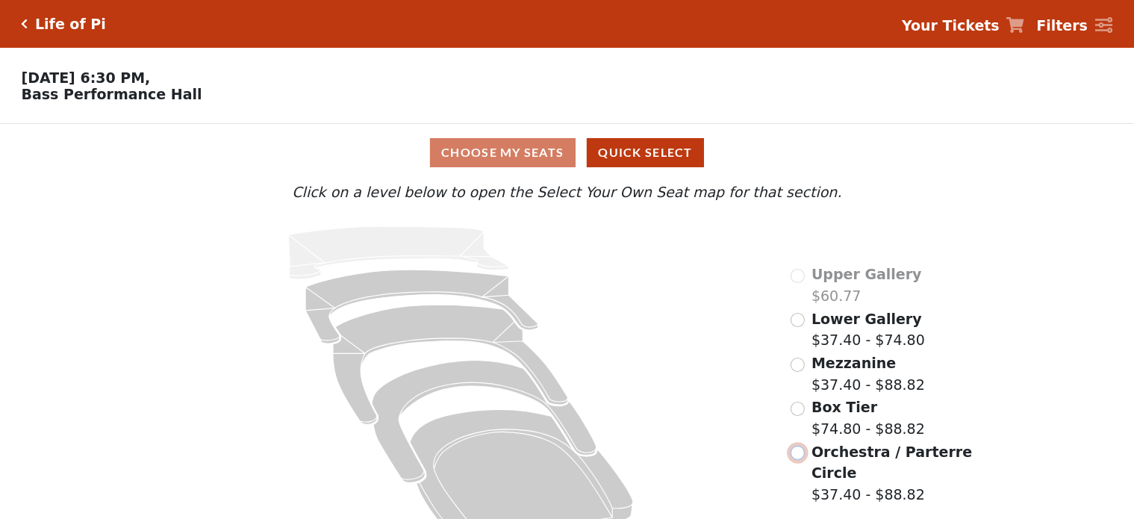
click at [796, 459] on input "radio" at bounding box center [798, 453] width 14 height 14
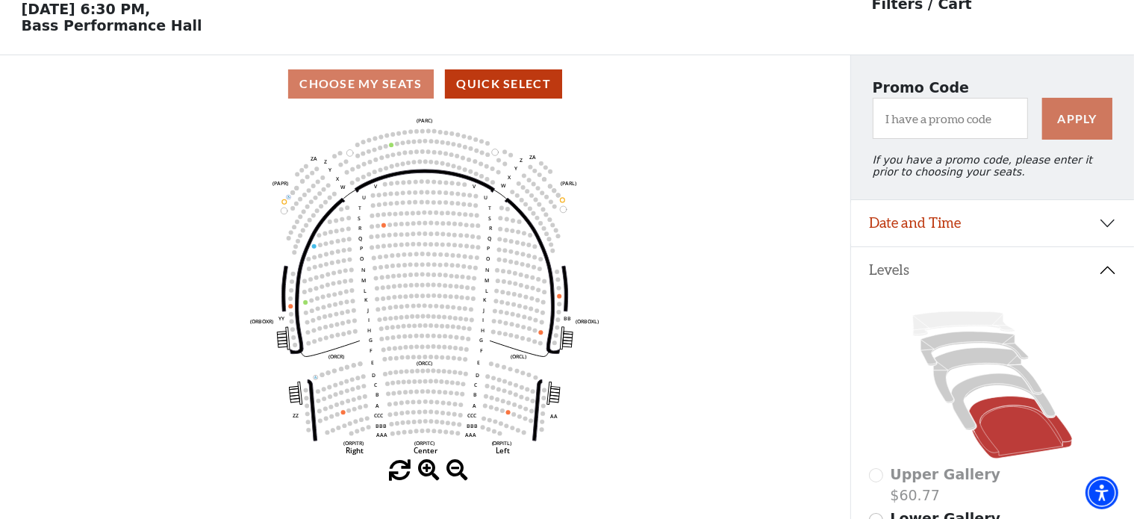
scroll to position [69, 0]
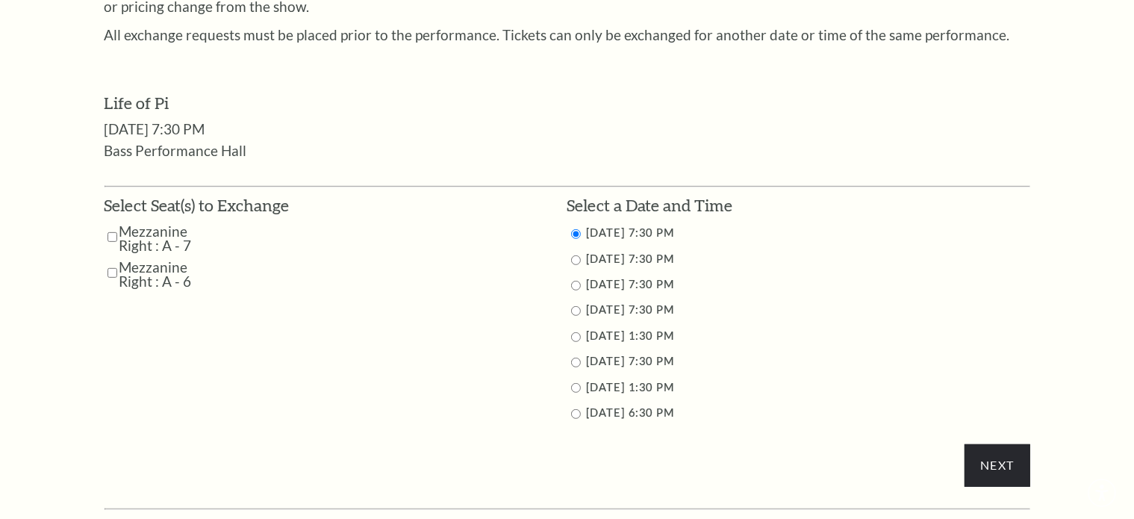
scroll to position [645, 0]
click at [577, 311] on input "9/26/2025 7:30 PM" at bounding box center [576, 311] width 10 height 10
radio input "true"
click at [112, 232] on input "Mezzanine Right : A - 7" at bounding box center [113, 237] width 10 height 26
checkbox input "true"
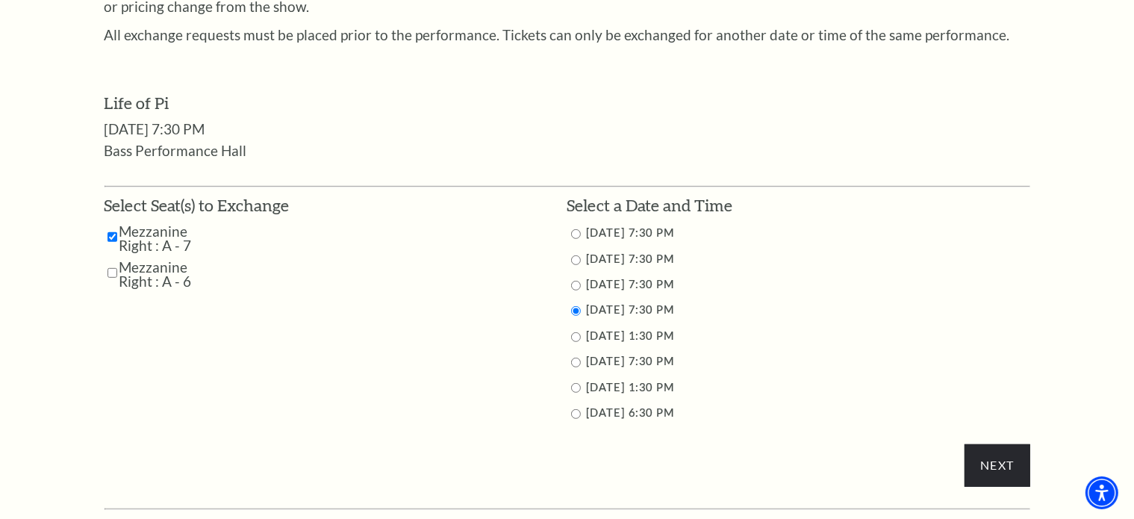
click at [112, 270] on input "Mezzanine Right : A - 6" at bounding box center [113, 273] width 10 height 26
checkbox input "true"
click at [993, 465] on input "Next" at bounding box center [997, 465] width 65 height 42
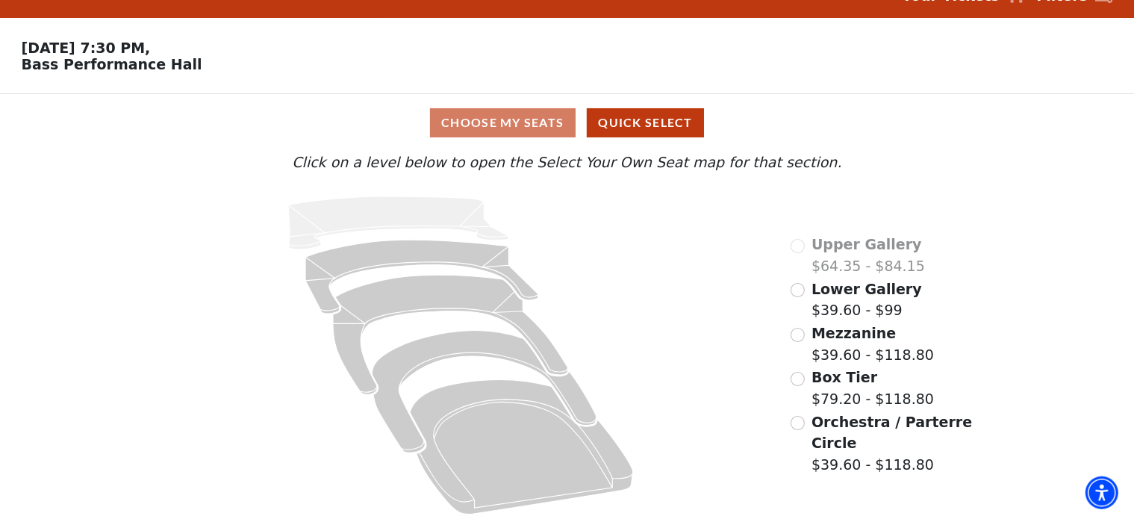
scroll to position [40, 0]
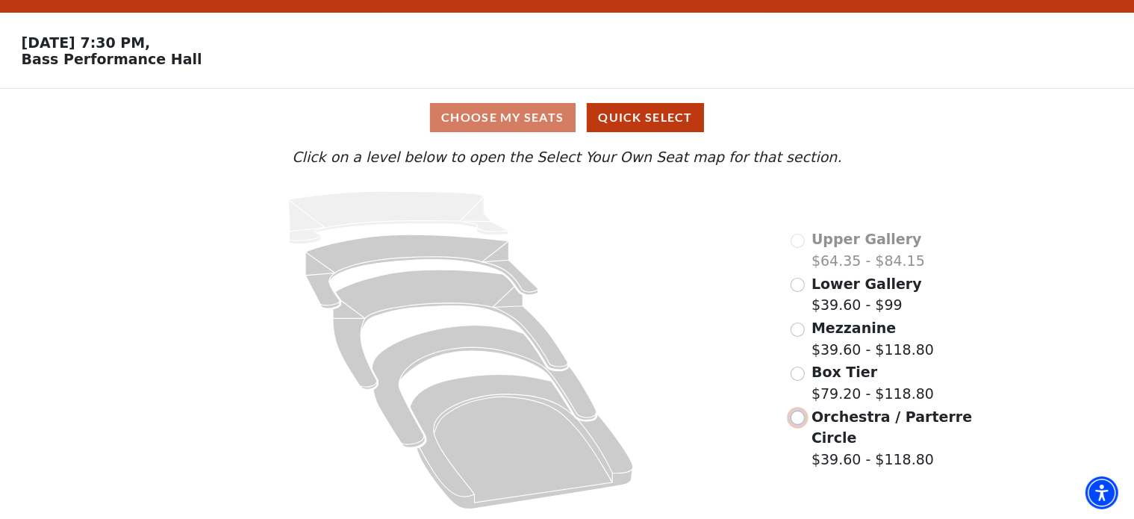
click at [800, 420] on input "Orchestra / Parterre Circle$39.60 - $118.80\a" at bounding box center [798, 418] width 14 height 14
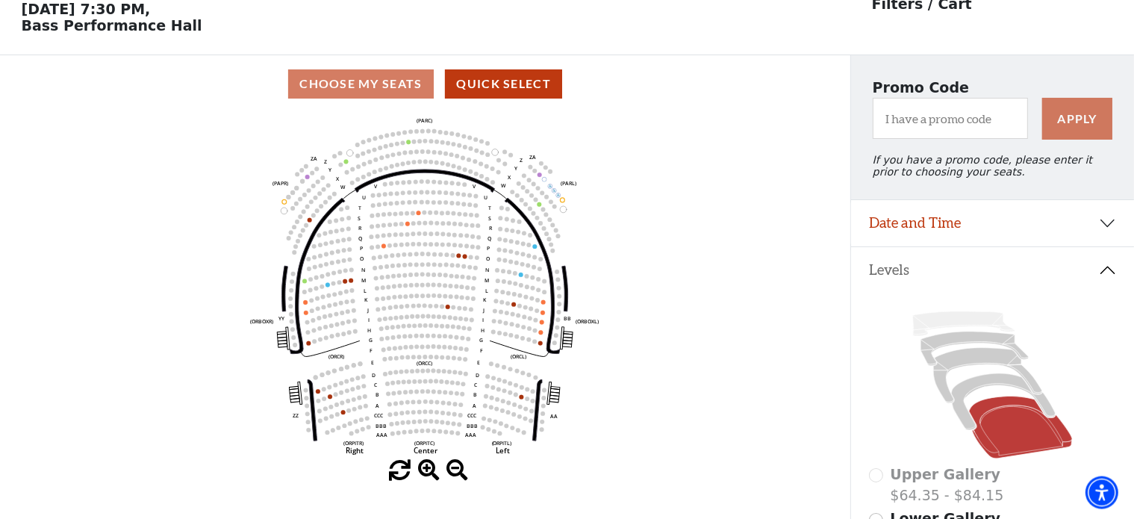
scroll to position [69, 0]
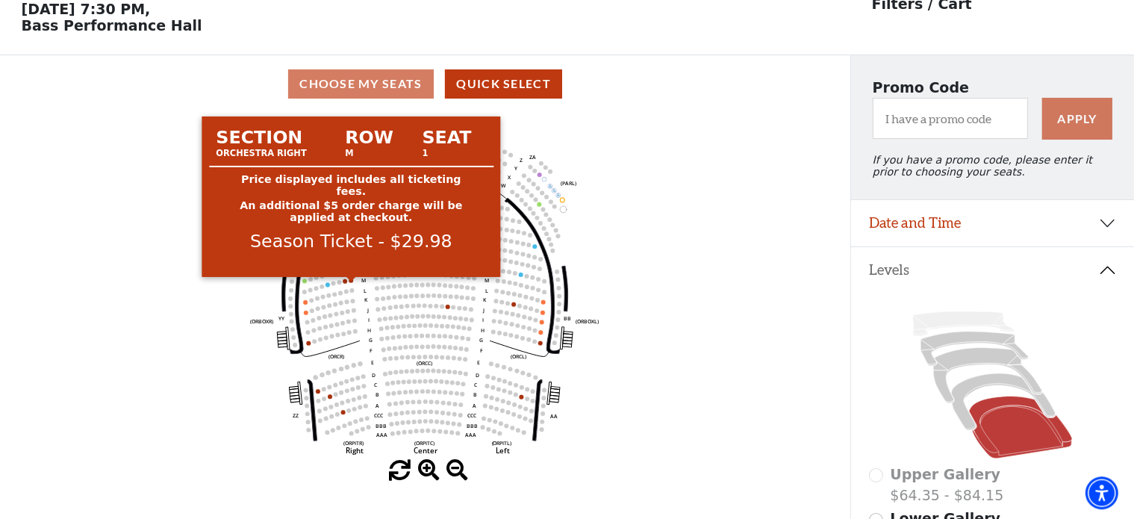
click at [350, 282] on circle at bounding box center [351, 280] width 4 height 4
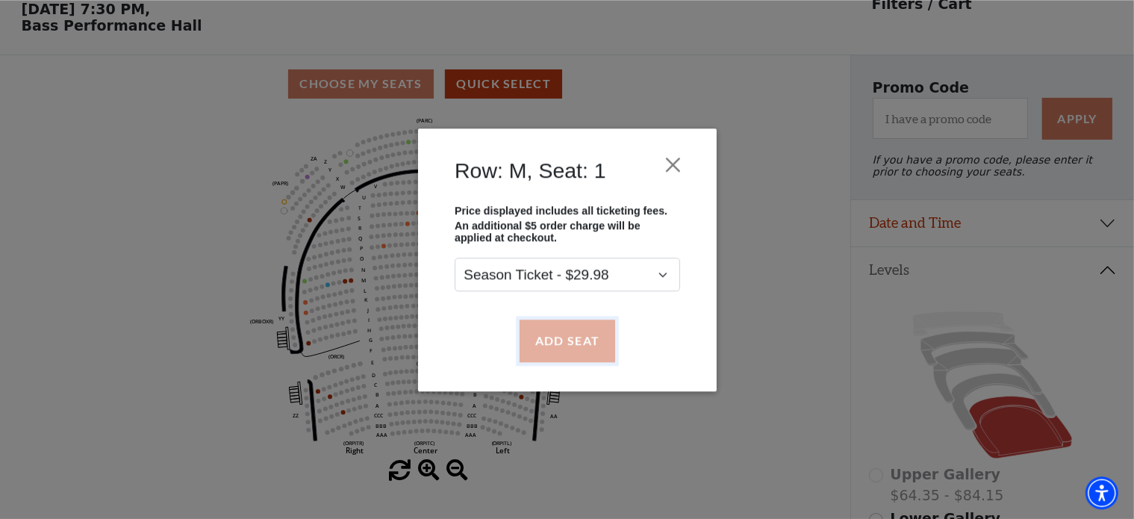
click at [560, 335] on button "Add Seat" at bounding box center [567, 341] width 96 height 42
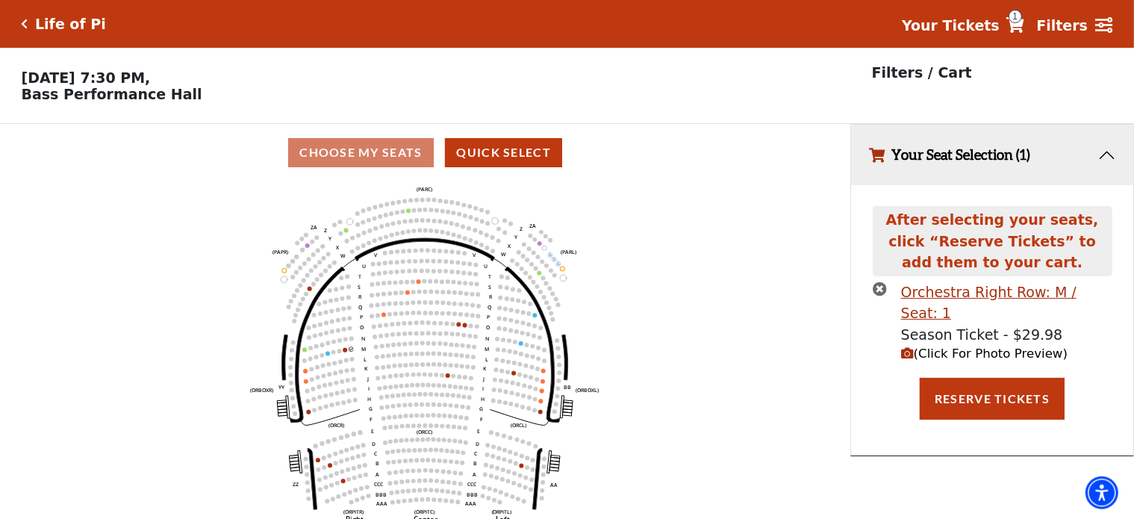
scroll to position [0, 0]
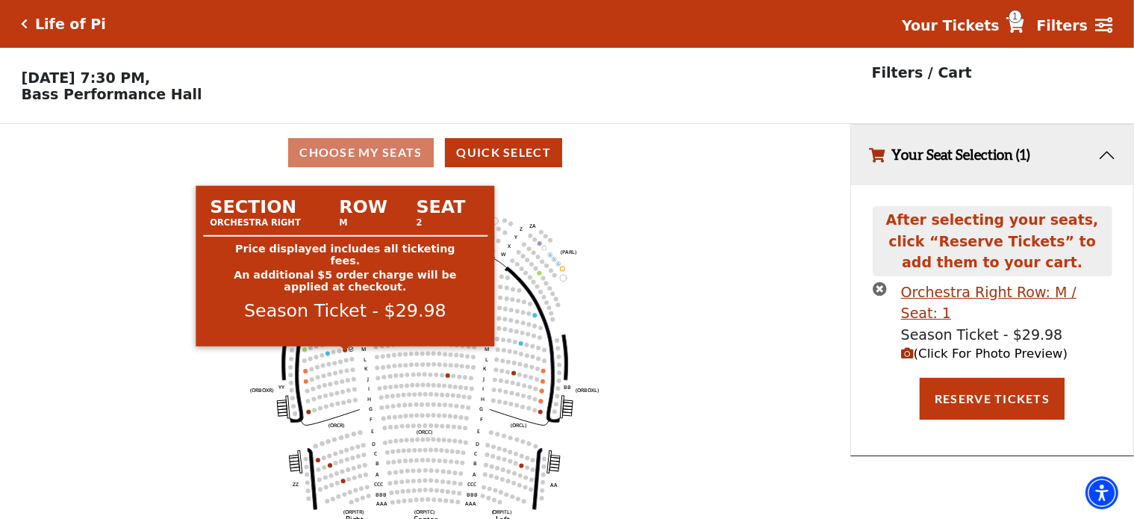
click at [345, 353] on circle at bounding box center [345, 350] width 4 height 4
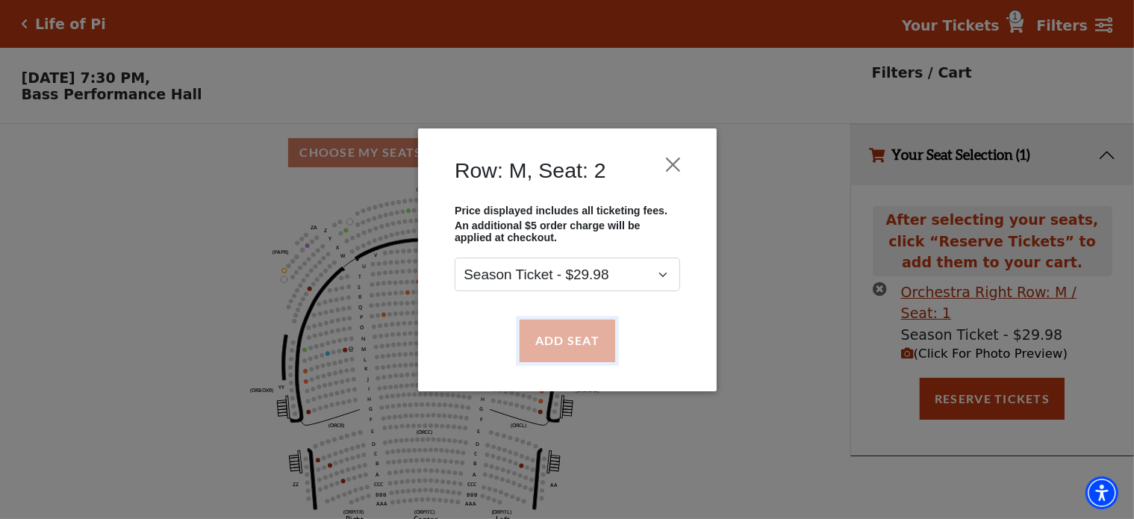
click at [577, 341] on button "Add Seat" at bounding box center [567, 341] width 96 height 42
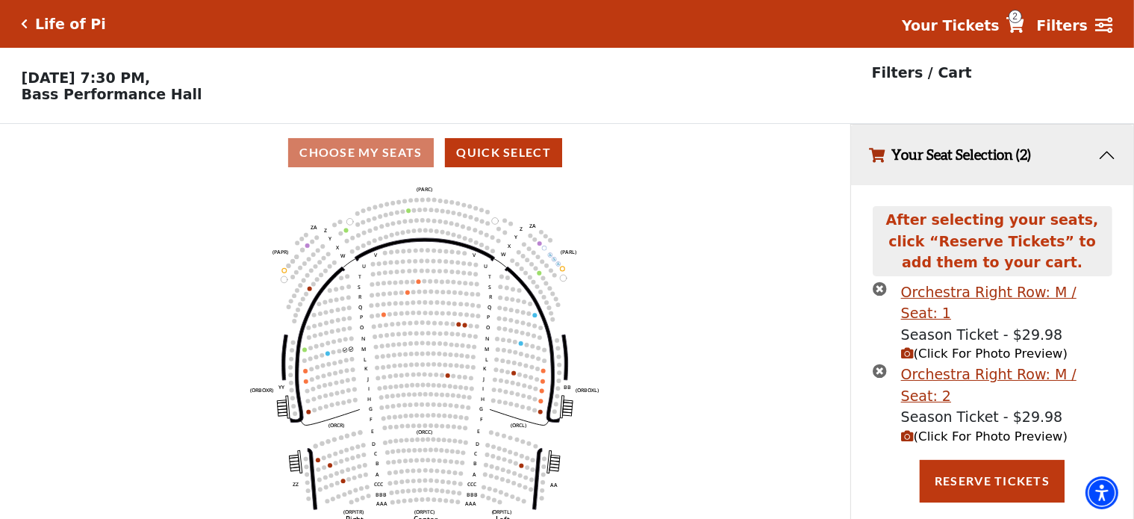
scroll to position [36, 0]
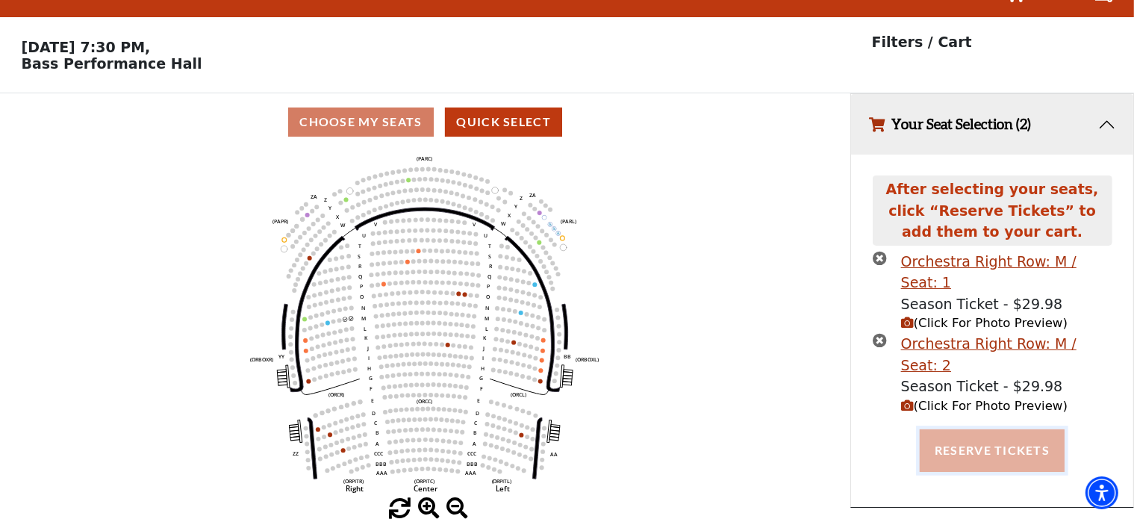
click at [1001, 429] on button "Reserve Tickets" at bounding box center [992, 450] width 145 height 42
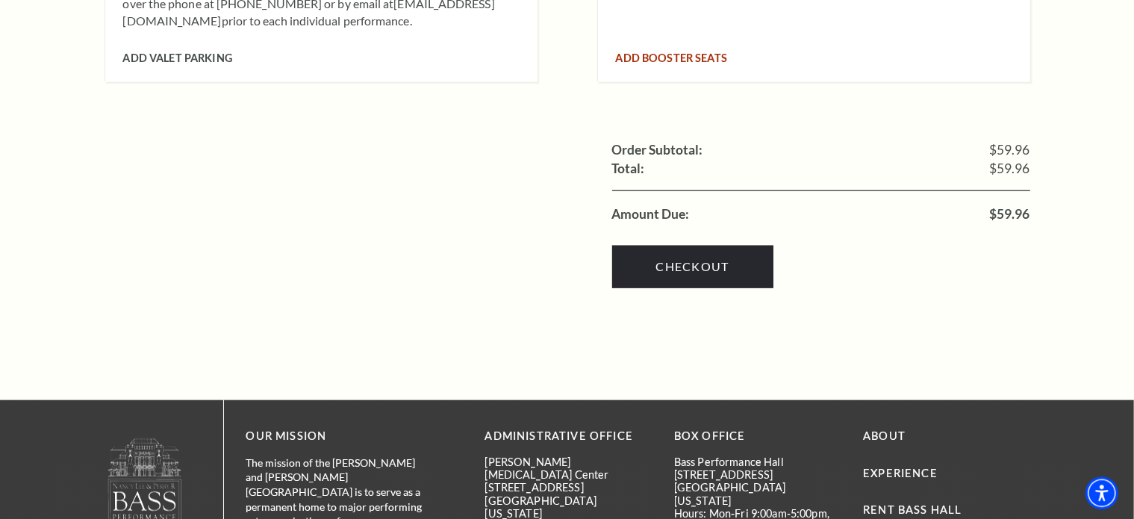
scroll to position [1649, 0]
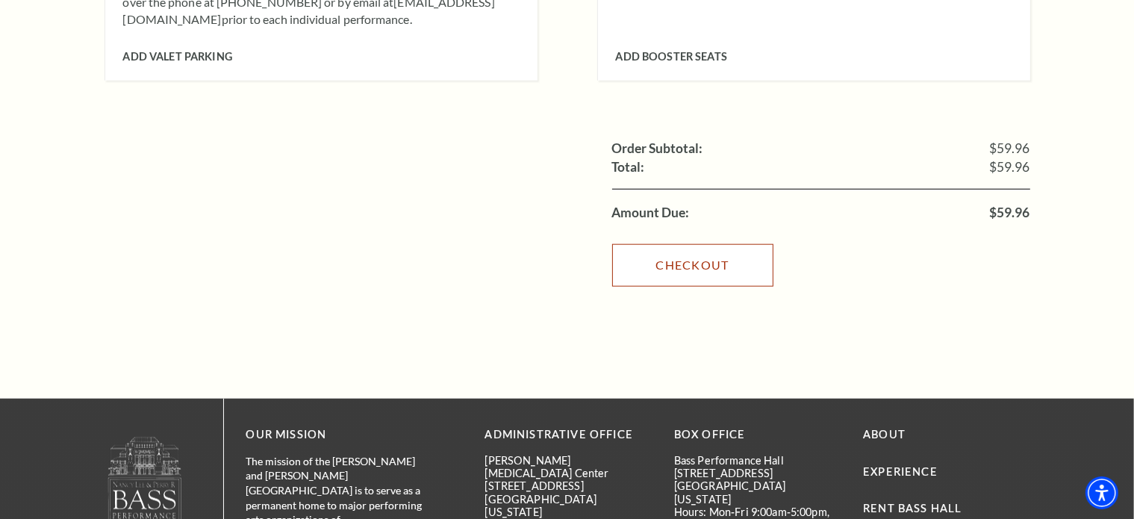
click at [686, 244] on link "Checkout" at bounding box center [692, 265] width 161 height 42
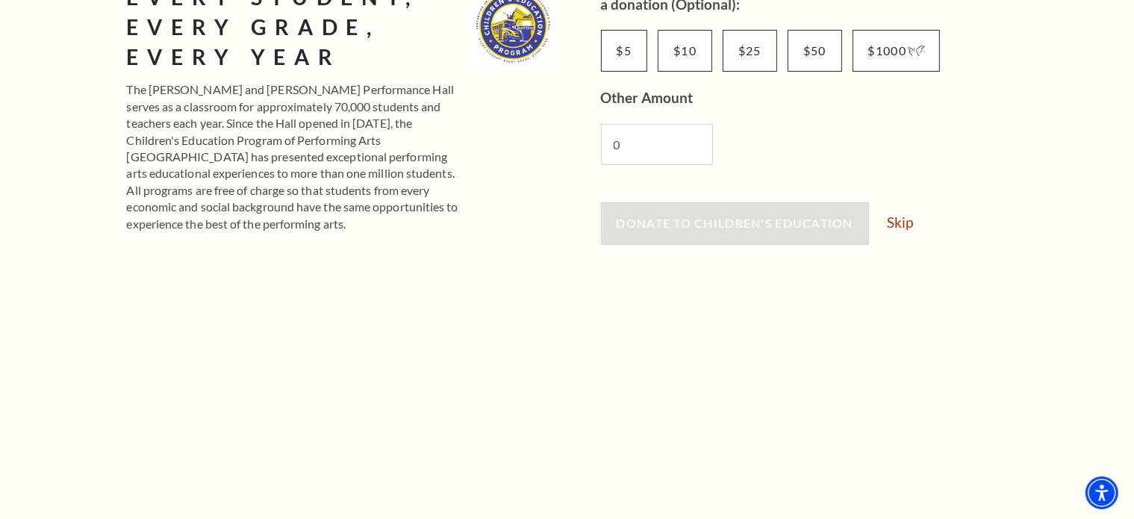
scroll to position [358, 0]
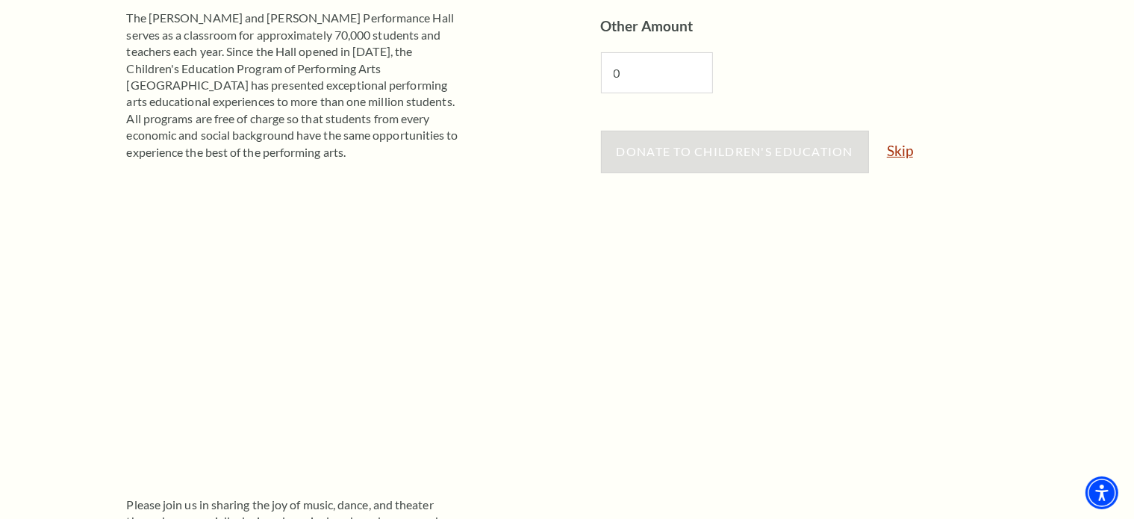
click at [905, 150] on link "Skip" at bounding box center [900, 150] width 26 height 14
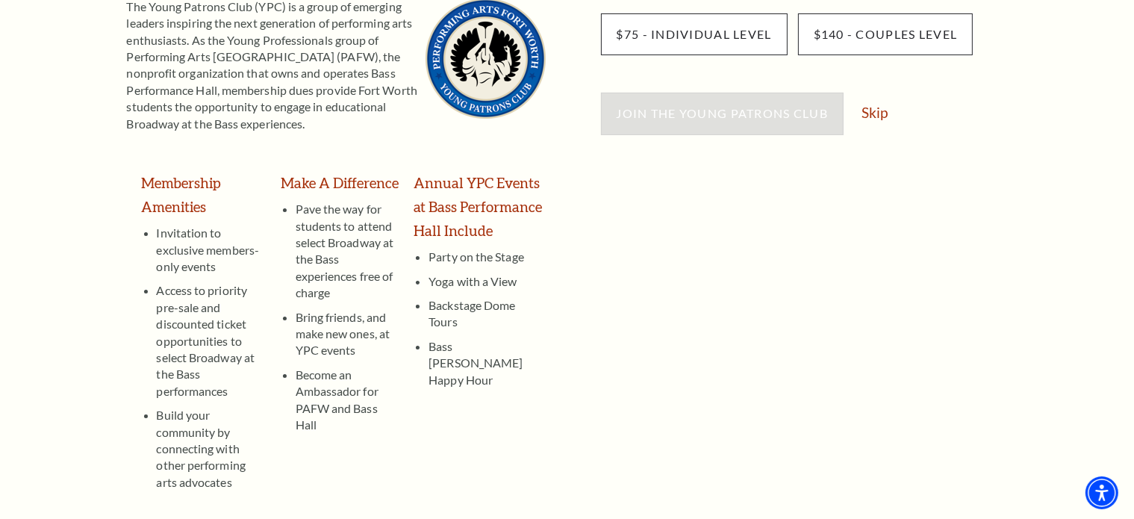
scroll to position [287, 0]
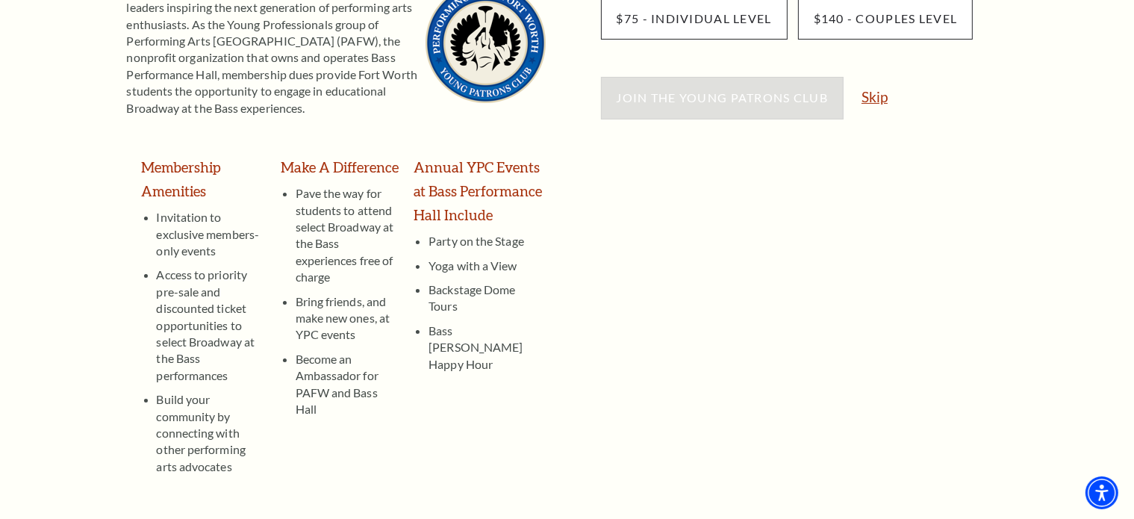
click at [872, 103] on link "Skip" at bounding box center [875, 97] width 26 height 14
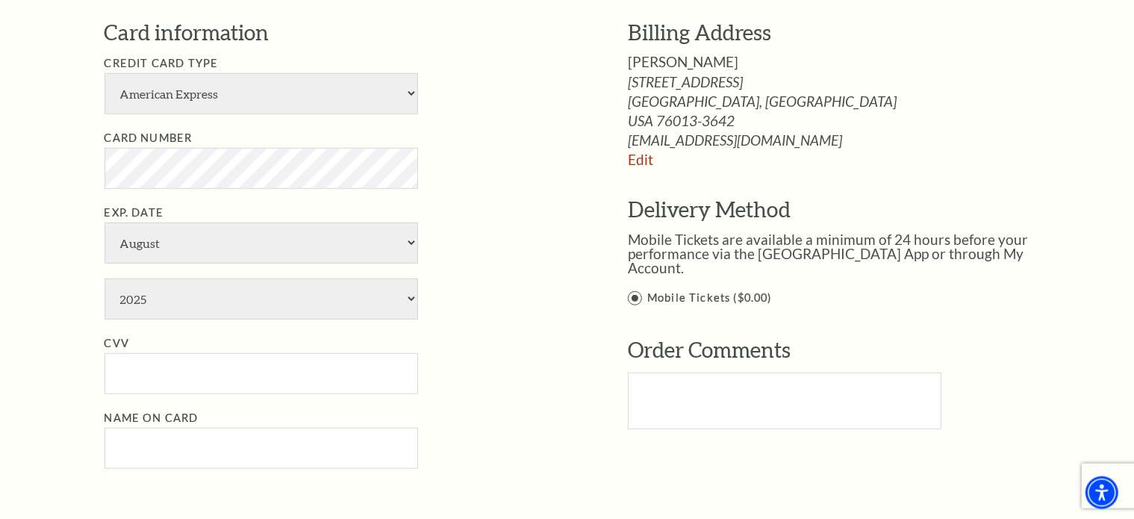
scroll to position [1075, 0]
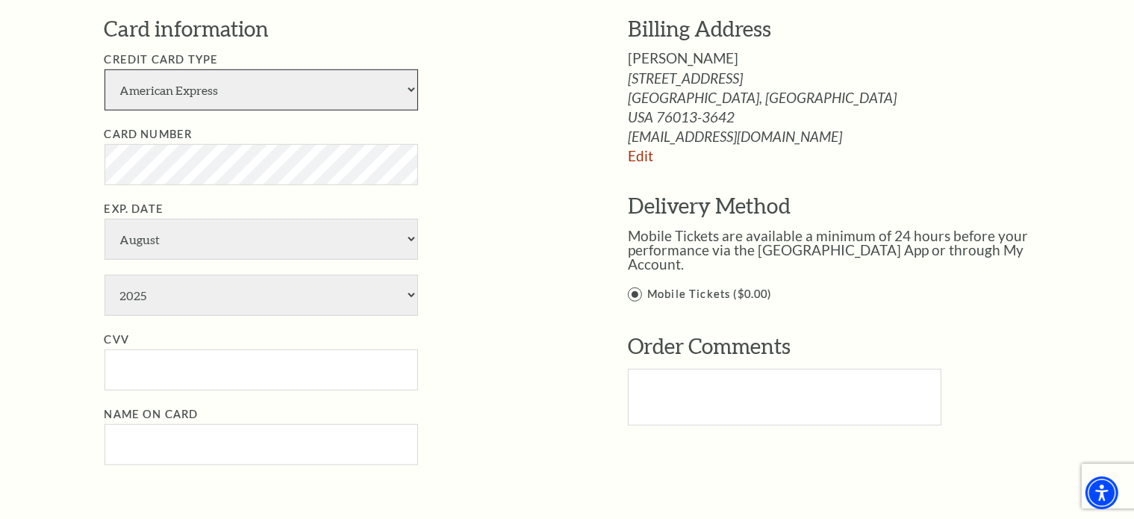
select select "25"
click option "Master Card" at bounding box center [0, 0] width 0 height 0
click at [105, 219] on select "January February March April May June July August September October November De…" at bounding box center [262, 239] width 314 height 41
select select "12"
click option "December" at bounding box center [0, 0] width 0 height 0
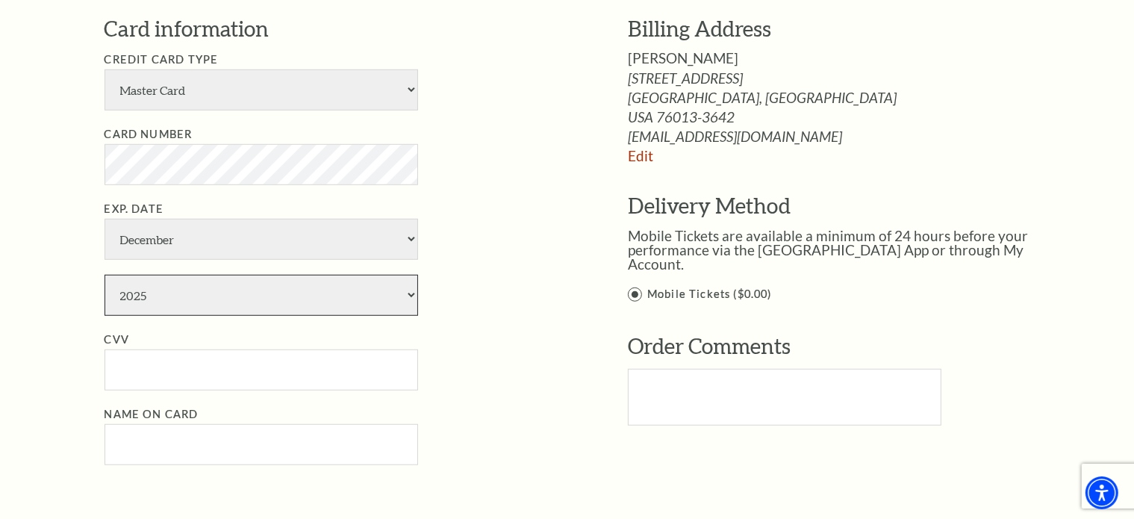
click at [105, 275] on select "2025 2026 2027 2028 2029 2030 2031 2032 2033 2034" at bounding box center [262, 295] width 314 height 41
select select "2028"
click option "2028" at bounding box center [0, 0] width 0 height 0
click at [150, 367] on input "CVV" at bounding box center [262, 370] width 314 height 41
type input "728"
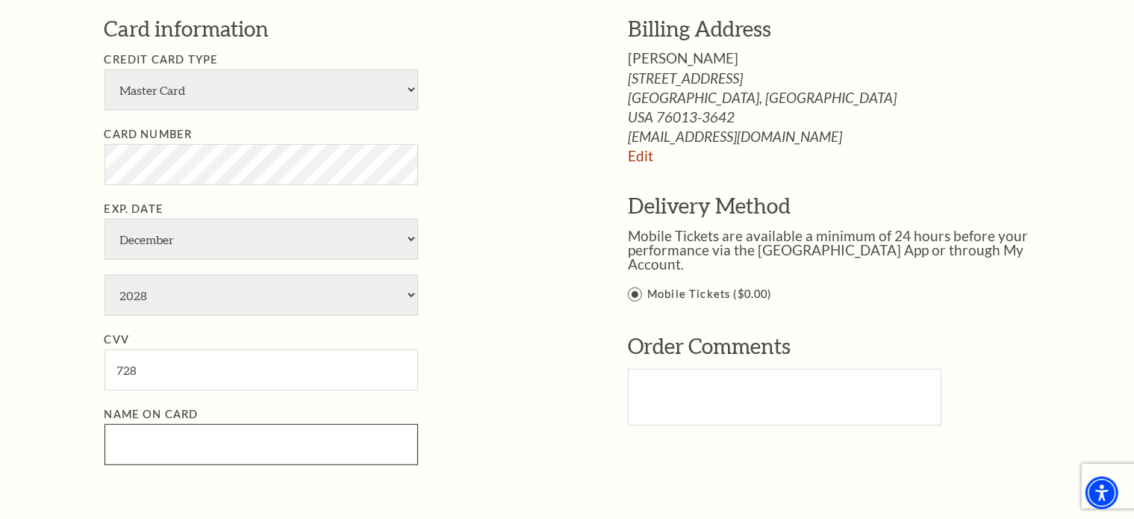
click at [154, 444] on input "Name on Card" at bounding box center [262, 444] width 314 height 41
type input "Theresa Moffitt"
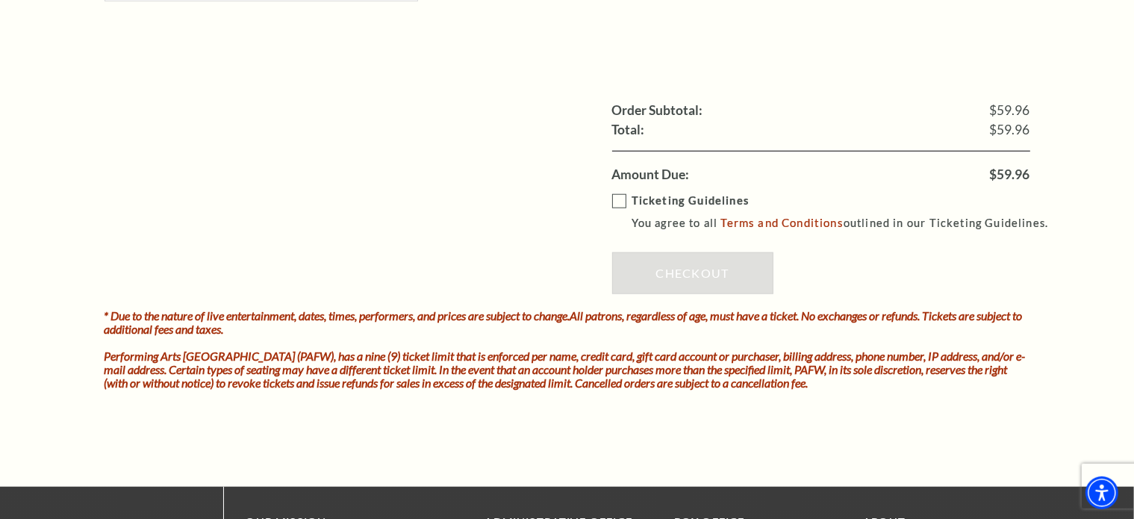
scroll to position [1577, 0]
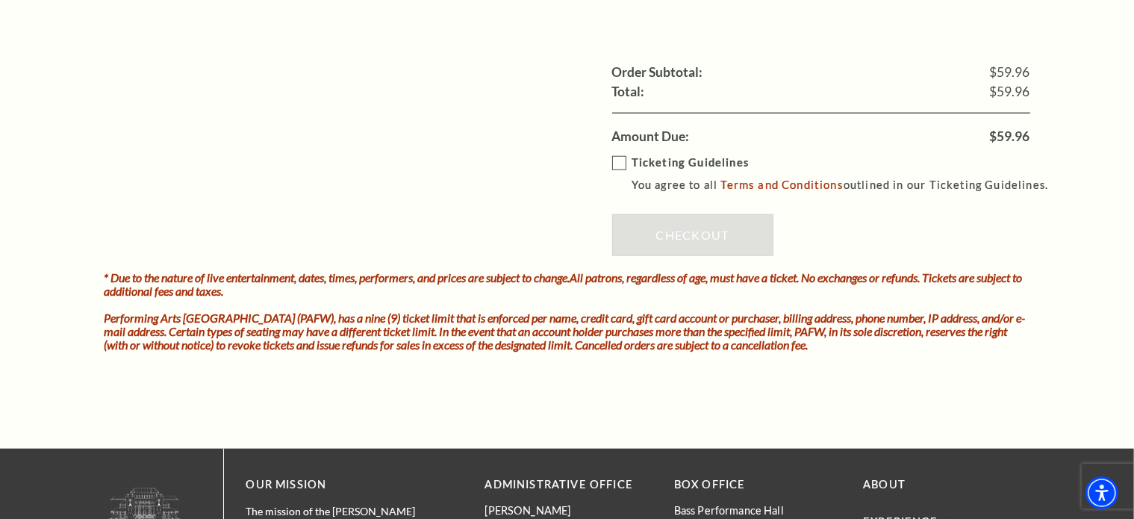
click at [618, 157] on label "Ticketing Guidelines You agree to all Terms and Conditions outlined in our Tick…" at bounding box center [837, 174] width 450 height 41
click at [0, 0] on input "Ticketing Guidelines You agree to all Terms and Conditions outlined in our Tick…" at bounding box center [0, 0] width 0 height 0
click at [674, 229] on link "Checkout" at bounding box center [692, 235] width 161 height 42
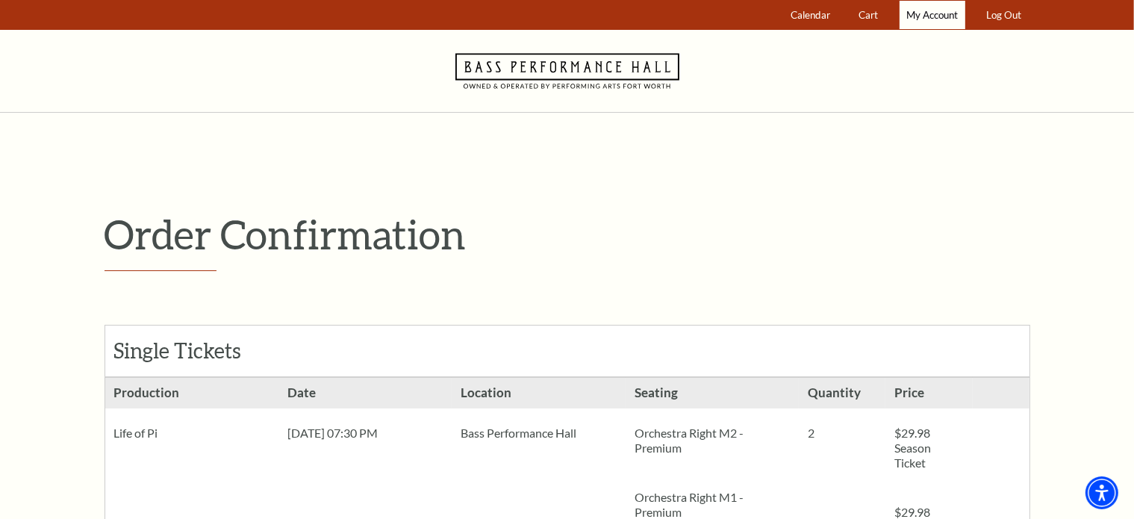
click at [921, 15] on span "My Account" at bounding box center [933, 15] width 52 height 12
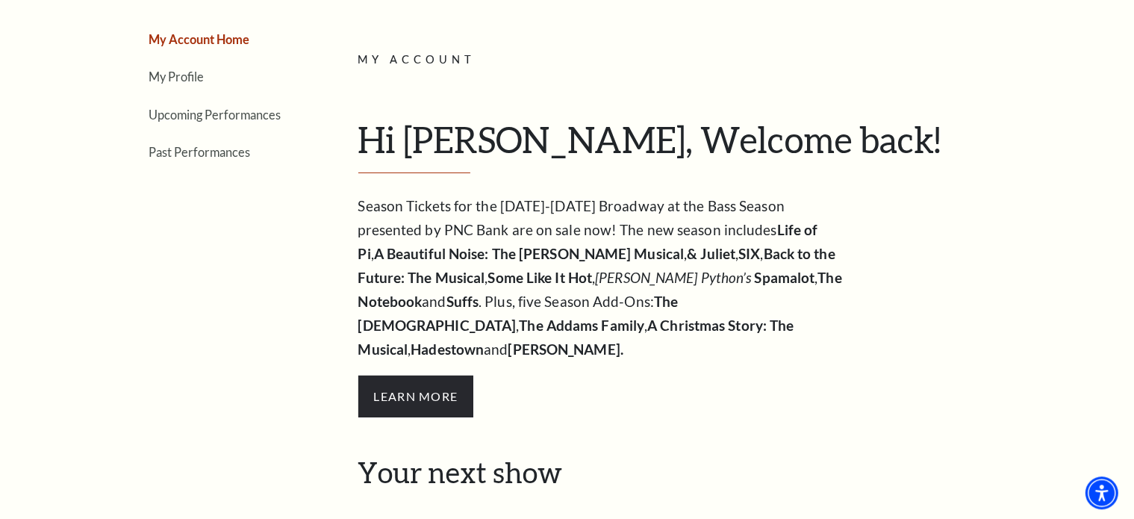
scroll to position [143, 0]
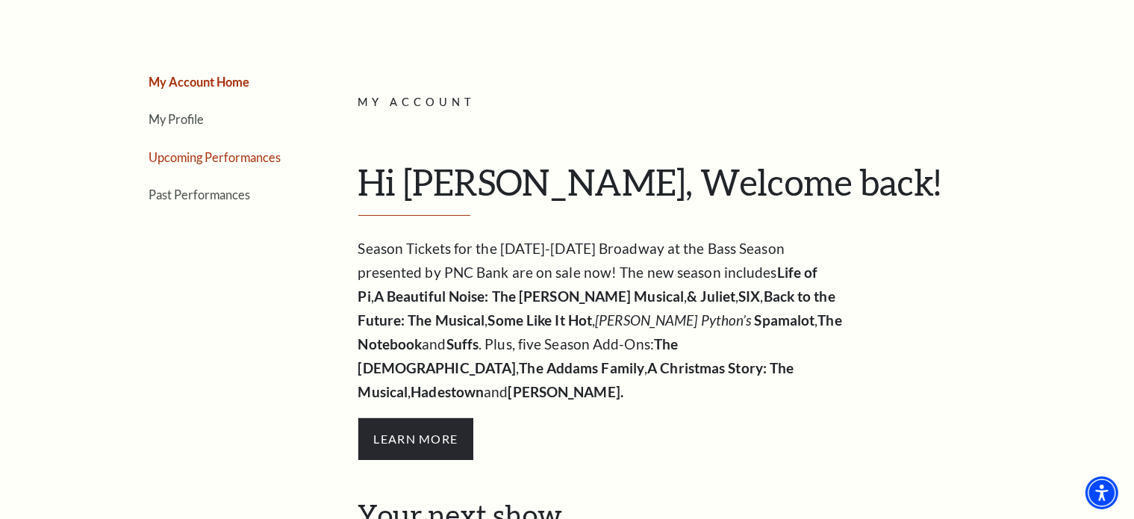
click at [229, 154] on link "Upcoming Performances" at bounding box center [215, 157] width 132 height 14
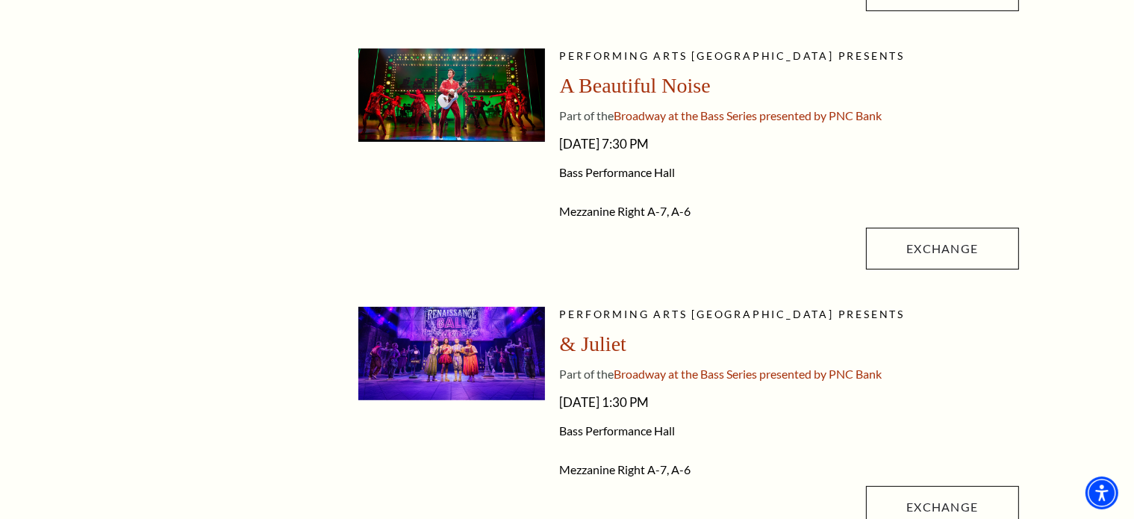
scroll to position [645, 0]
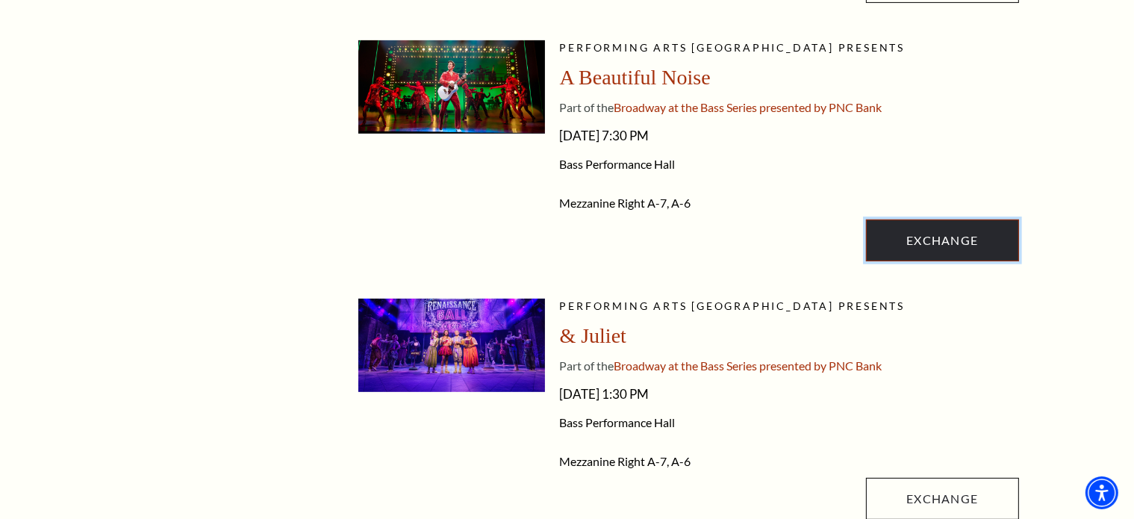
click at [925, 233] on link "Exchange" at bounding box center [942, 241] width 152 height 42
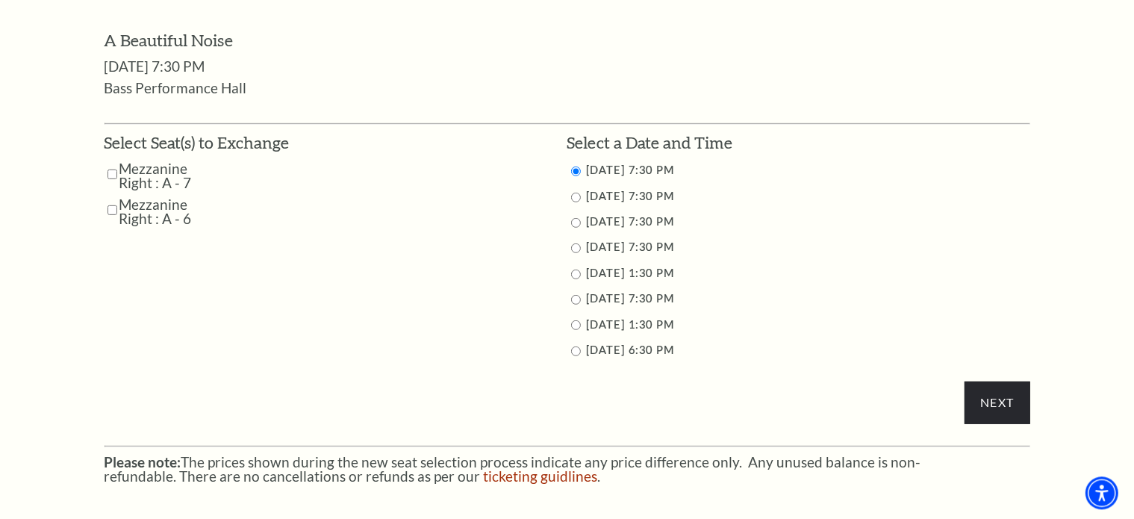
scroll to position [789, 0]
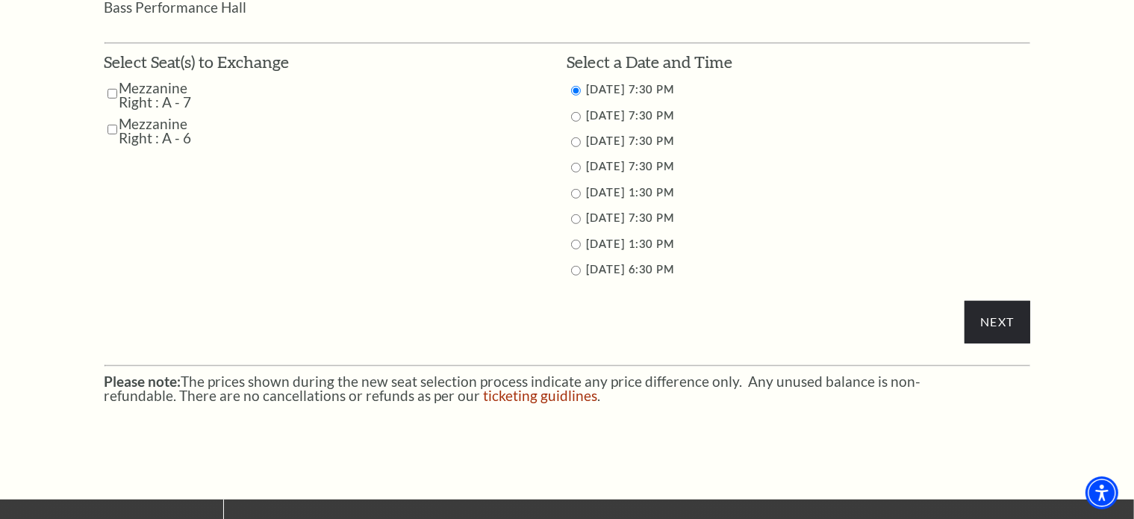
click at [111, 91] on input "Mezzanine Right : A - 7" at bounding box center [113, 94] width 10 height 26
checkbox input "true"
click at [111, 130] on input "Mezzanine Right : A - 6" at bounding box center [113, 130] width 10 height 26
checkbox input "true"
click at [988, 318] on input "Next" at bounding box center [997, 322] width 65 height 42
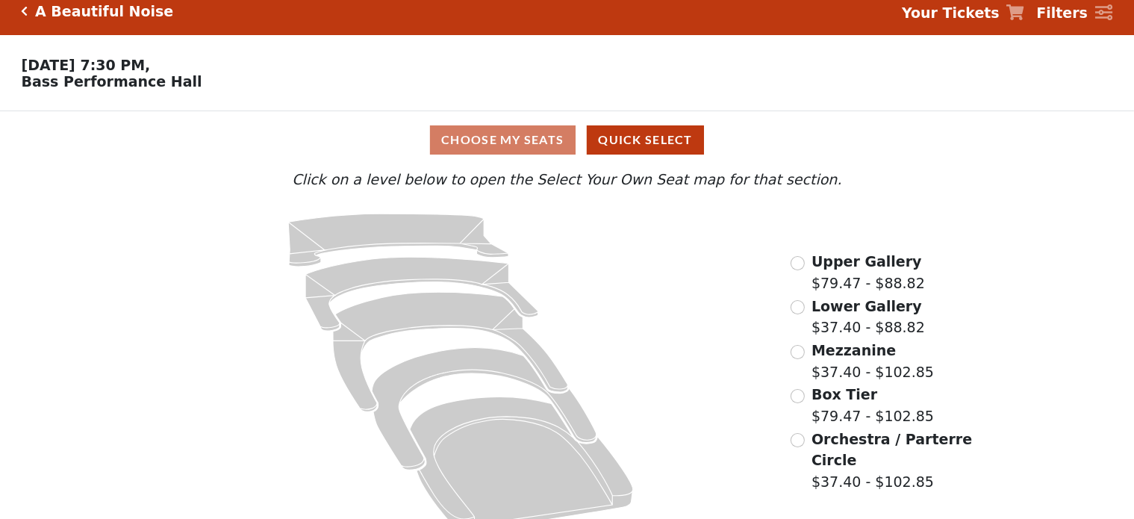
scroll to position [40, 0]
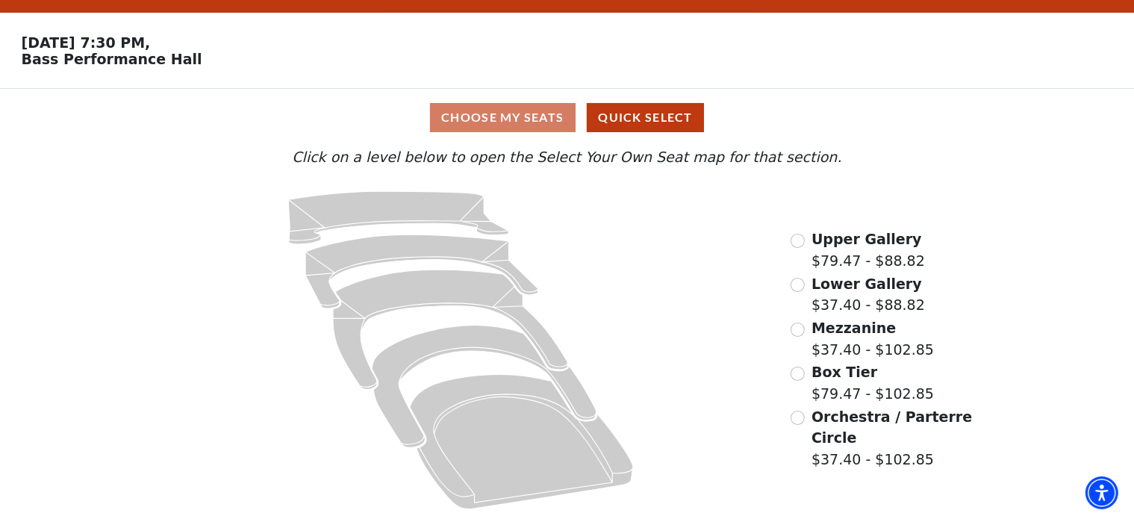
click at [791, 421] on div "Orchestra / Parterre Circle $37.40 - $102.85" at bounding box center [883, 438] width 184 height 64
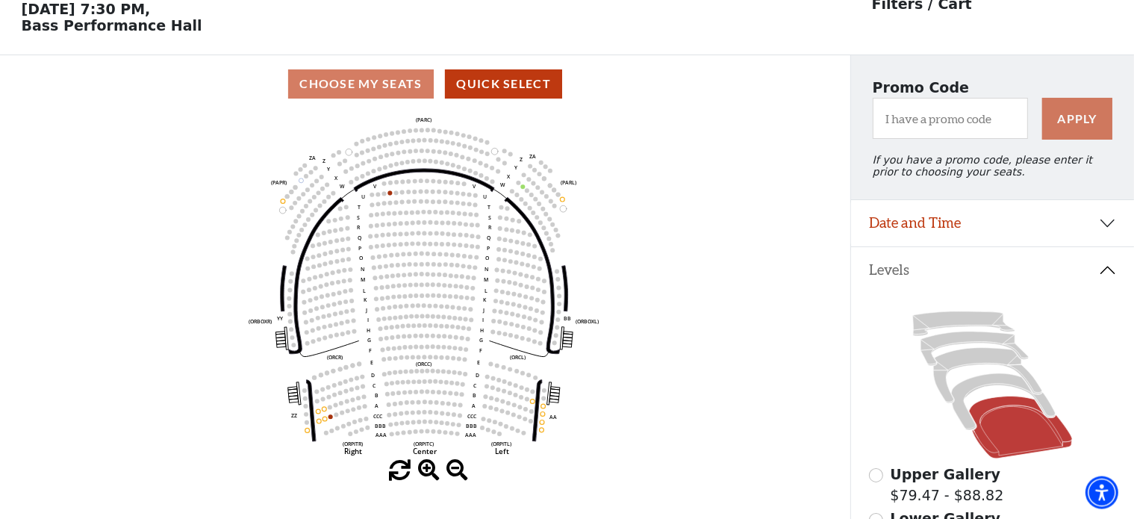
scroll to position [69, 0]
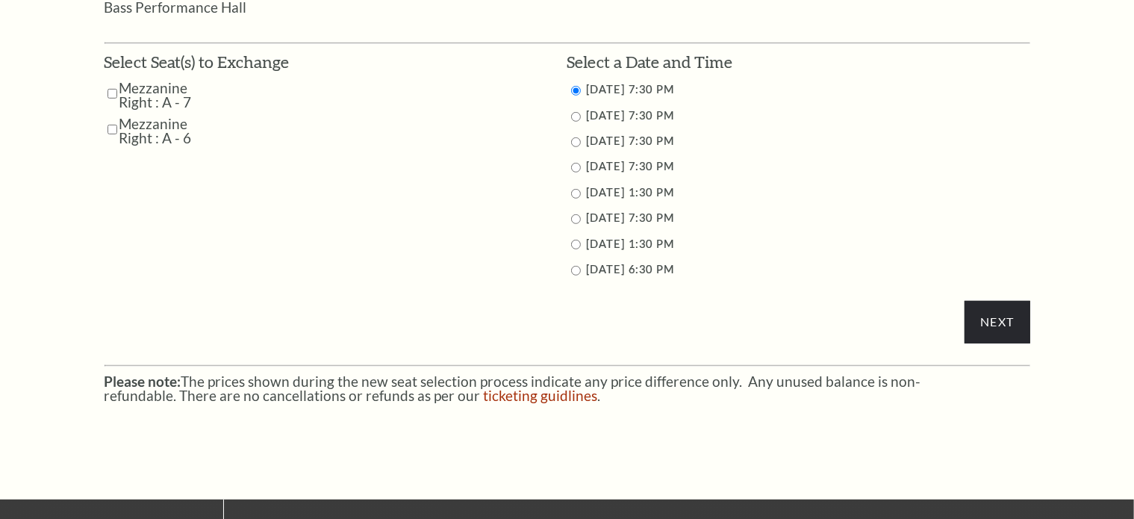
scroll to position [789, 0]
click at [111, 93] on input "checkbox" at bounding box center [113, 94] width 10 height 26
checkbox input "true"
click at [111, 127] on input "Mezzanine Right : A - 6" at bounding box center [113, 130] width 10 height 26
checkbox input "true"
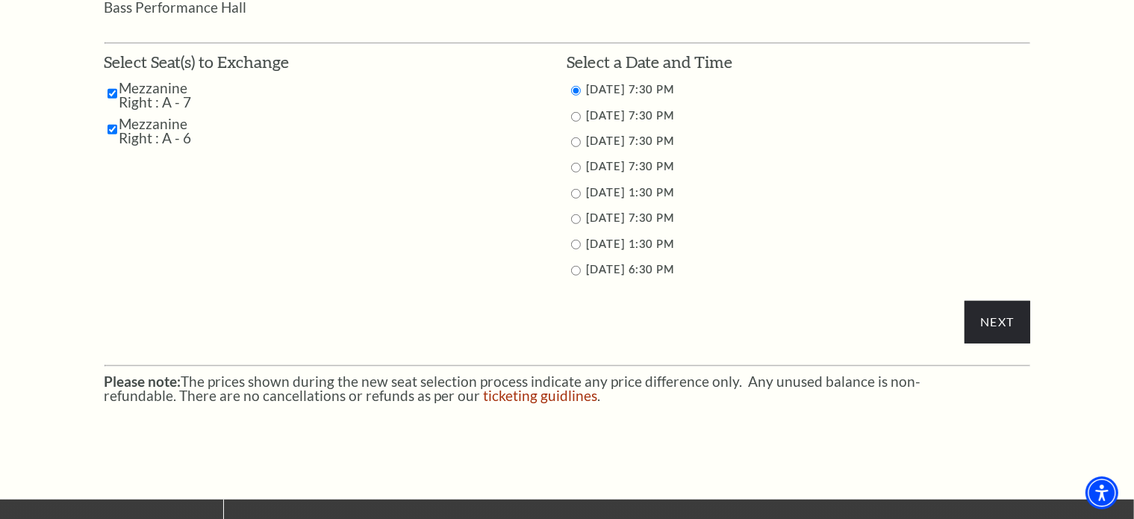
click at [578, 114] on input "10/29/2025 7:30 PM" at bounding box center [576, 117] width 10 height 10
radio input "true"
click at [1006, 327] on input "Next" at bounding box center [997, 322] width 65 height 42
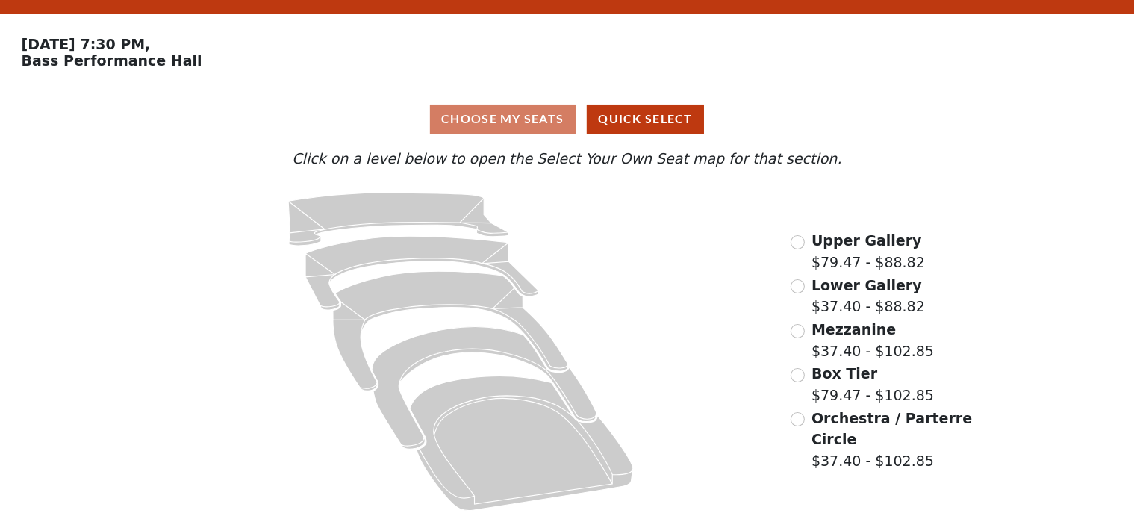
scroll to position [40, 0]
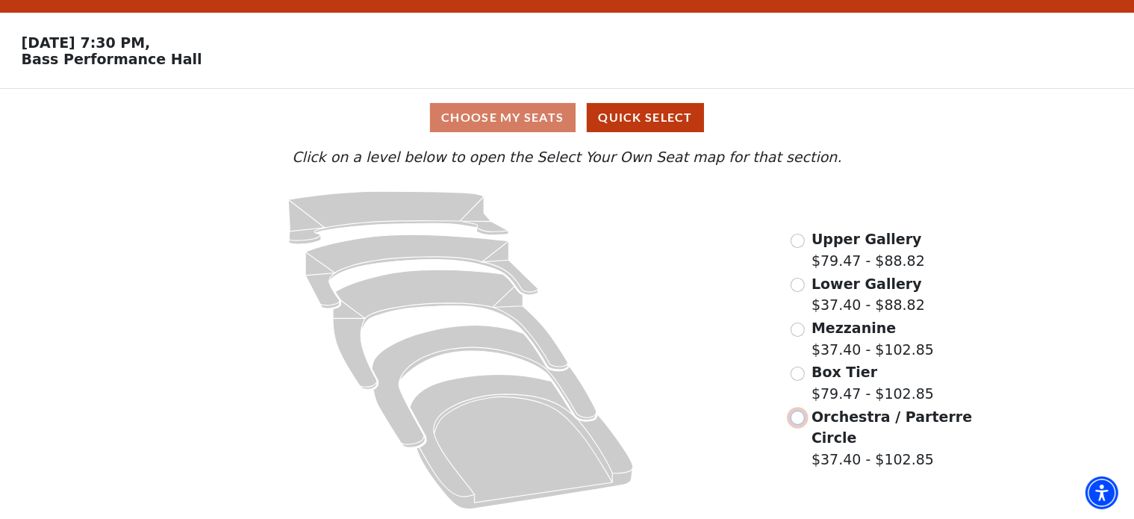
click at [798, 416] on input "Orchestra / Parterre Circle$37.40 - $102.85\a" at bounding box center [798, 418] width 14 height 14
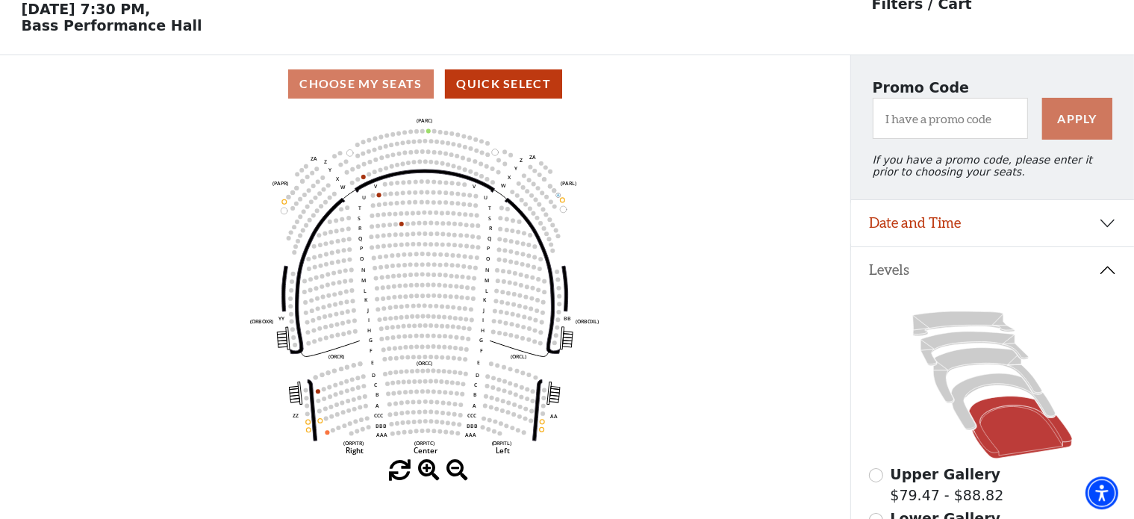
scroll to position [69, 0]
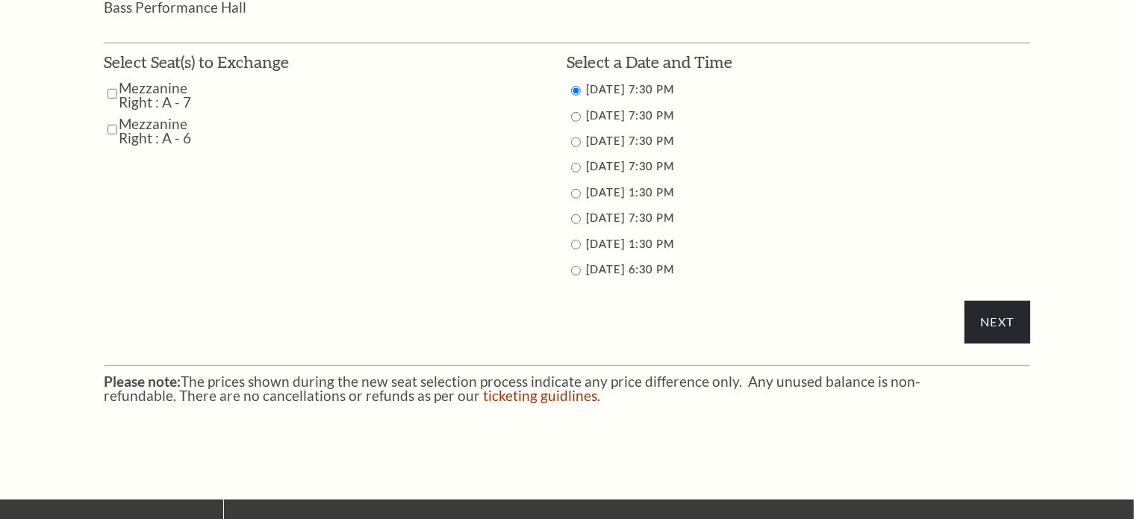
scroll to position [789, 0]
click at [108, 91] on input "checkbox" at bounding box center [113, 94] width 10 height 26
checkbox input "true"
click at [110, 132] on input "Mezzanine Right : A - 6" at bounding box center [113, 130] width 10 height 26
checkbox input "true"
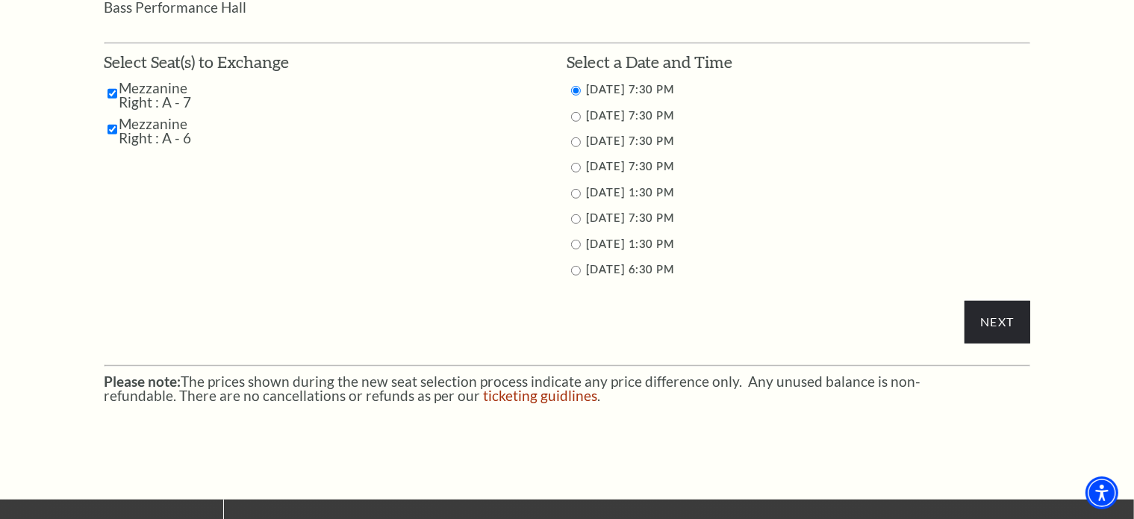
click at [573, 141] on input "10/30/2025 7:30 PM" at bounding box center [576, 142] width 10 height 10
radio input "true"
click at [991, 321] on input "Next" at bounding box center [997, 322] width 65 height 42
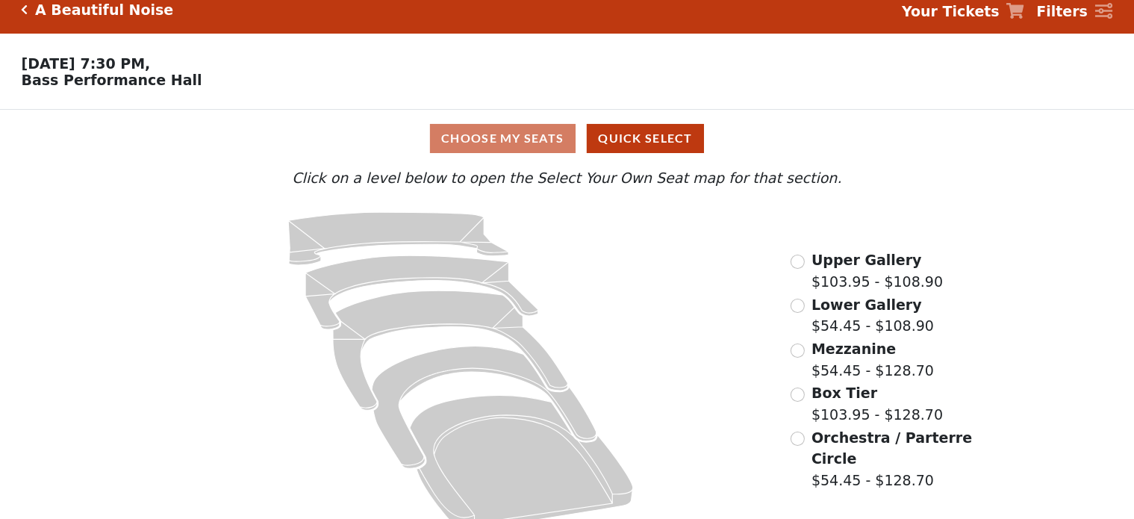
scroll to position [40, 0]
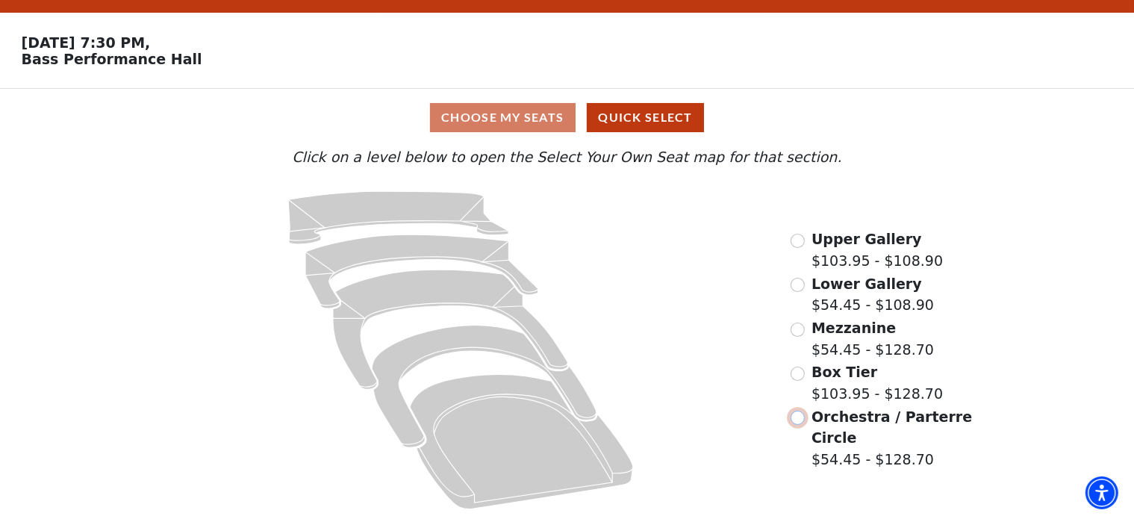
click at [799, 420] on input "Orchestra / Parterre Circle$54.45 - $128.70\a" at bounding box center [798, 418] width 14 height 14
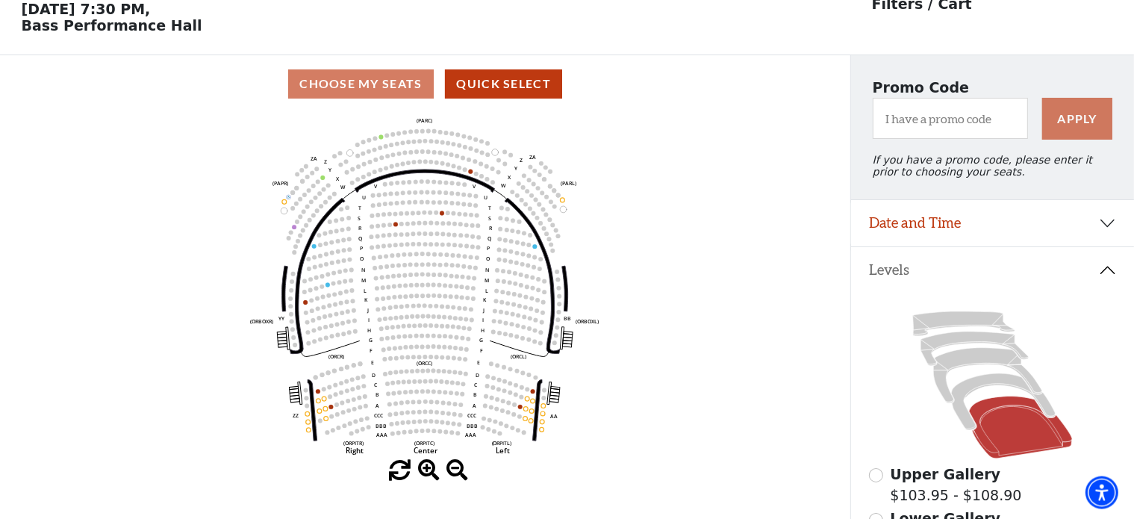
scroll to position [69, 0]
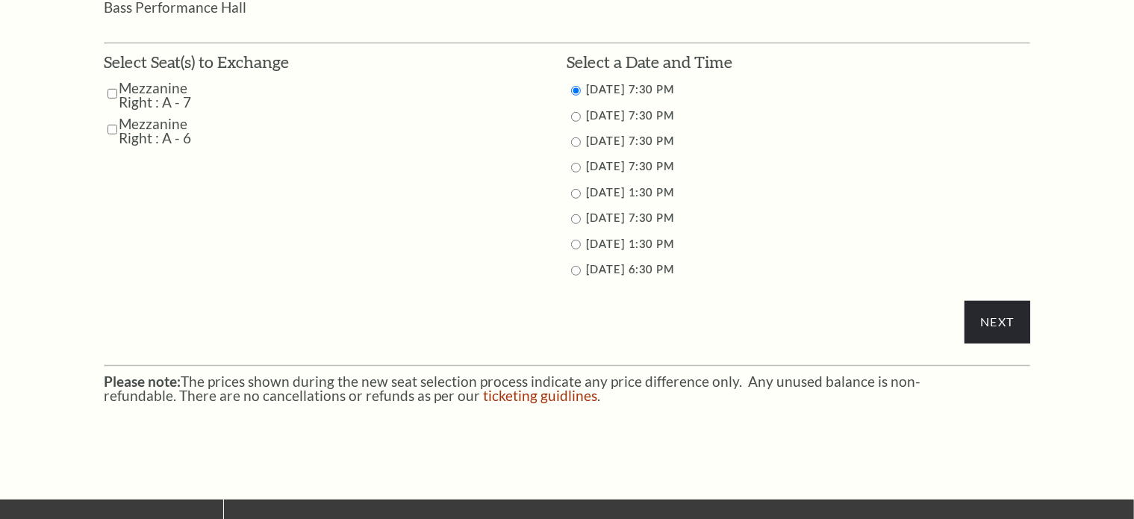
scroll to position [789, 0]
click at [575, 164] on input "10/31/2025 7:30 PM" at bounding box center [576, 168] width 10 height 10
radio input "true"
click at [113, 92] on input "Mezzanine Right : A - 7" at bounding box center [113, 94] width 10 height 26
checkbox input "true"
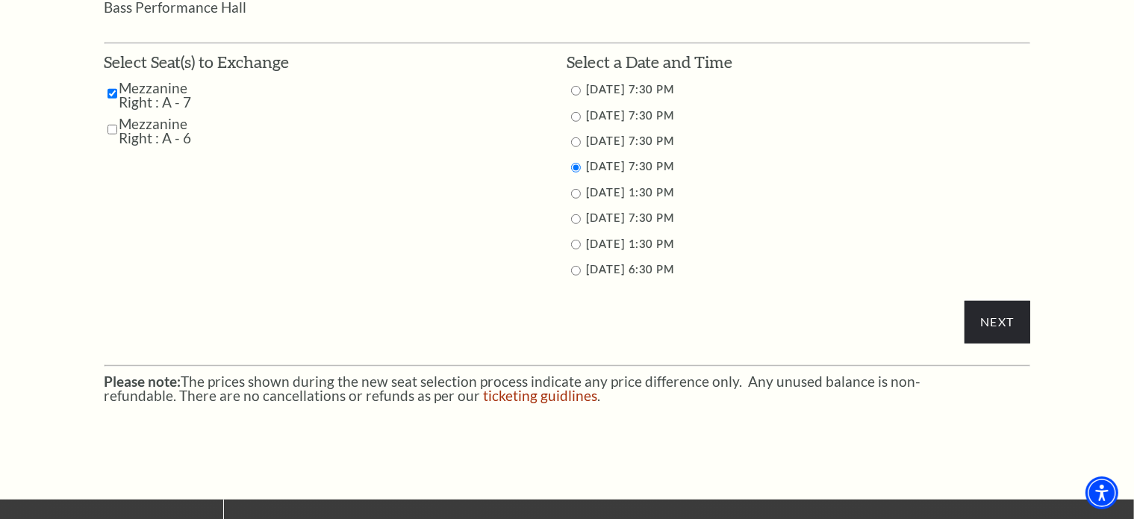
click at [117, 131] on input "Mezzanine Right : A - 6" at bounding box center [113, 130] width 10 height 26
checkbox input "true"
click at [1005, 320] on input "Next" at bounding box center [997, 322] width 65 height 42
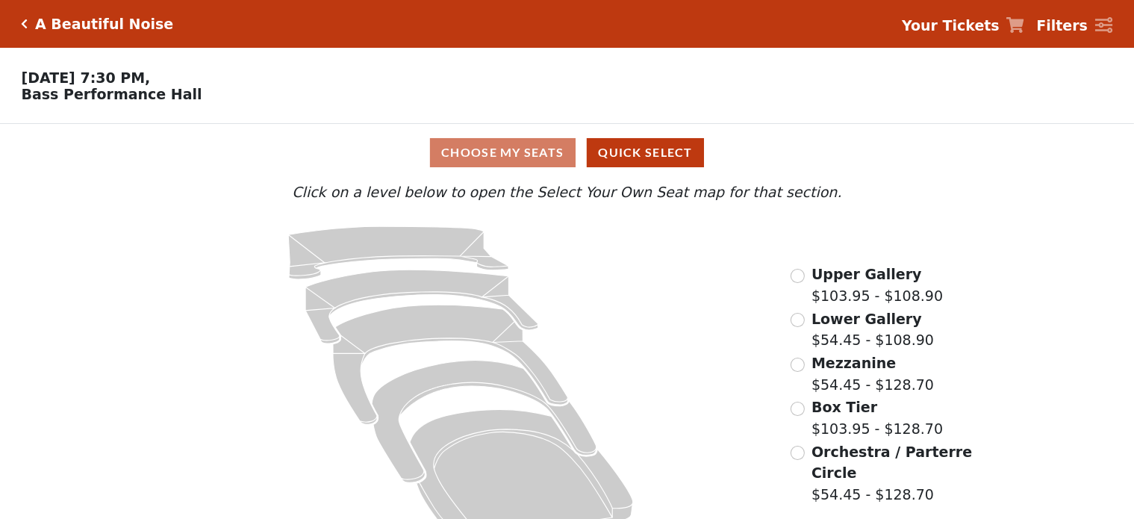
scroll to position [40, 0]
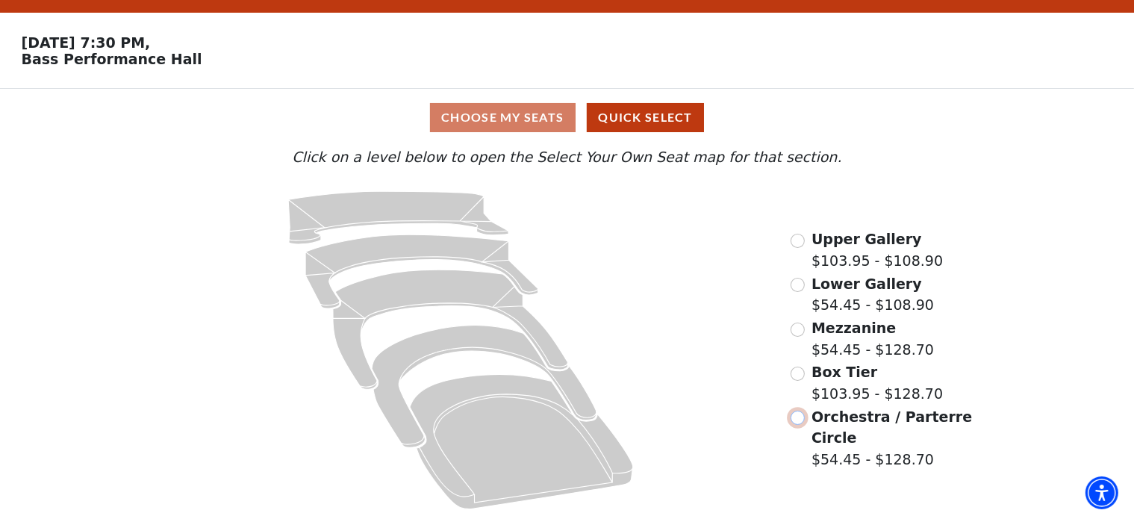
click at [800, 420] on input "Orchestra / Parterre Circle$54.45 - $128.70\a" at bounding box center [798, 418] width 14 height 14
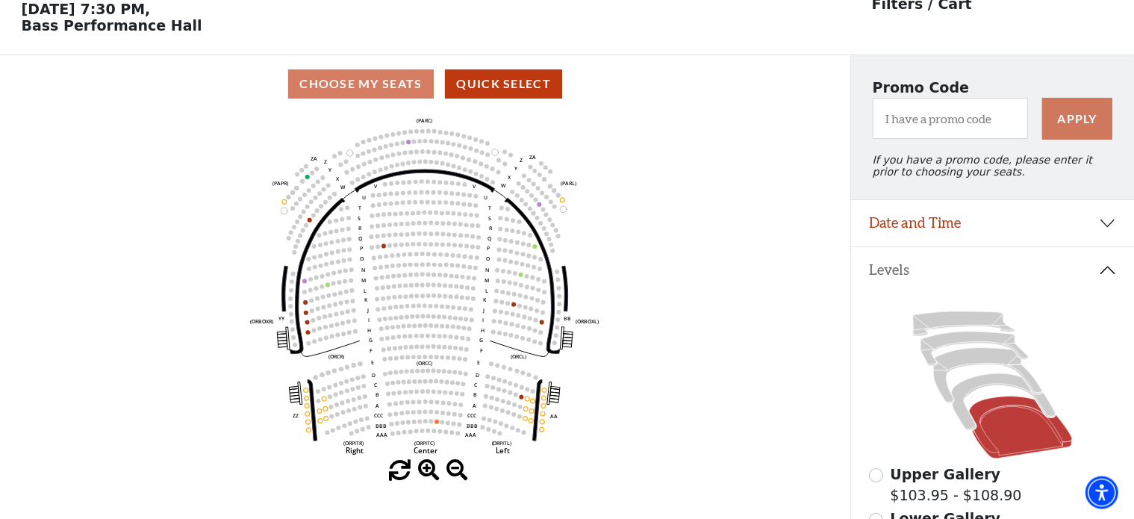
scroll to position [69, 0]
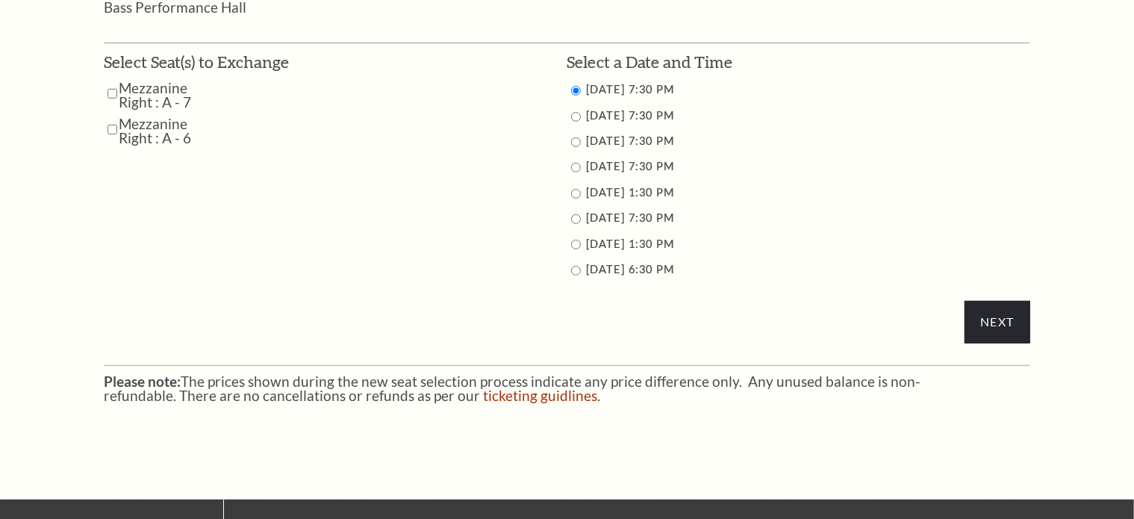
scroll to position [789, 0]
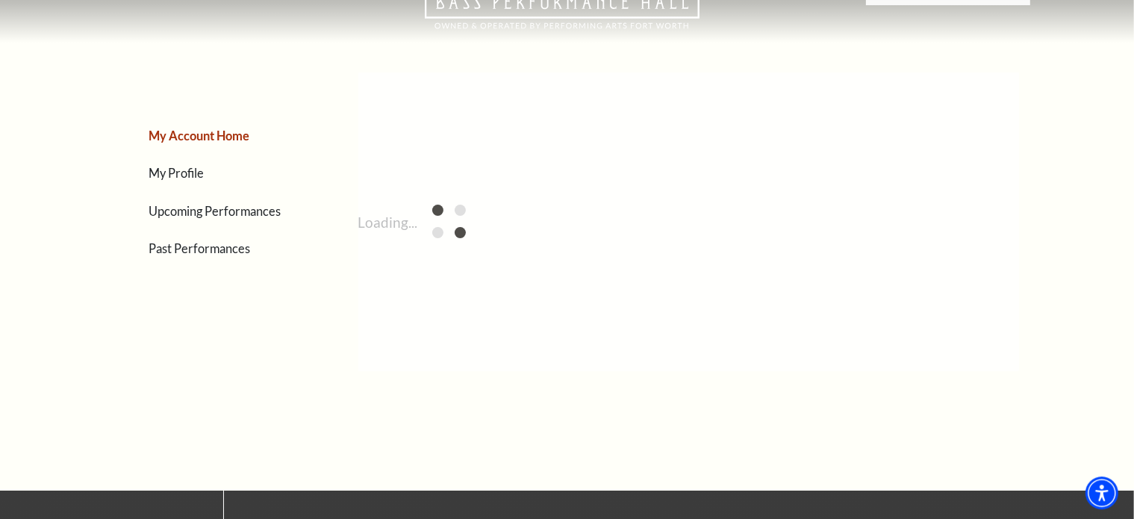
scroll to position [60, 0]
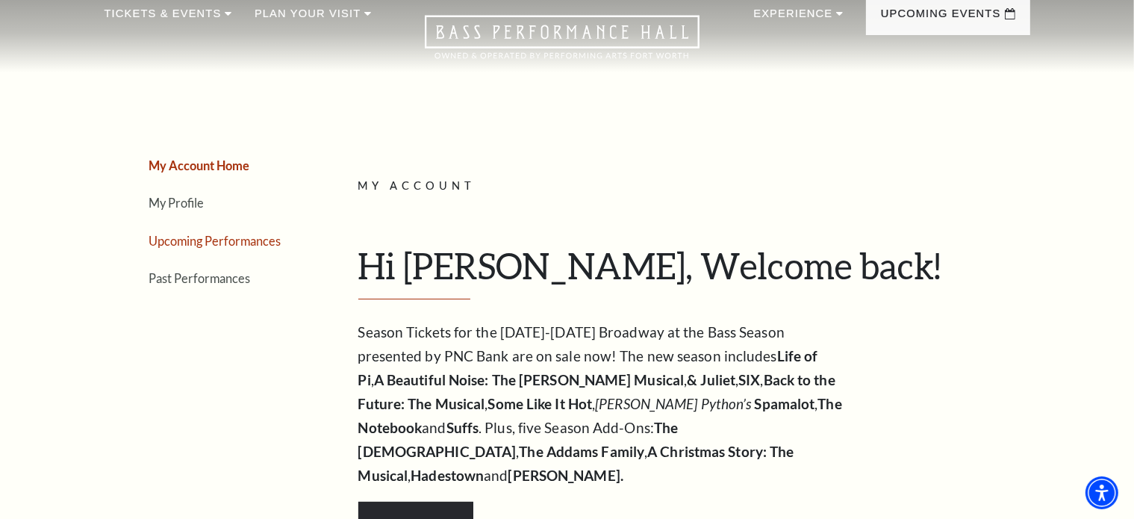
click at [243, 235] on link "Upcoming Performances" at bounding box center [215, 241] width 132 height 14
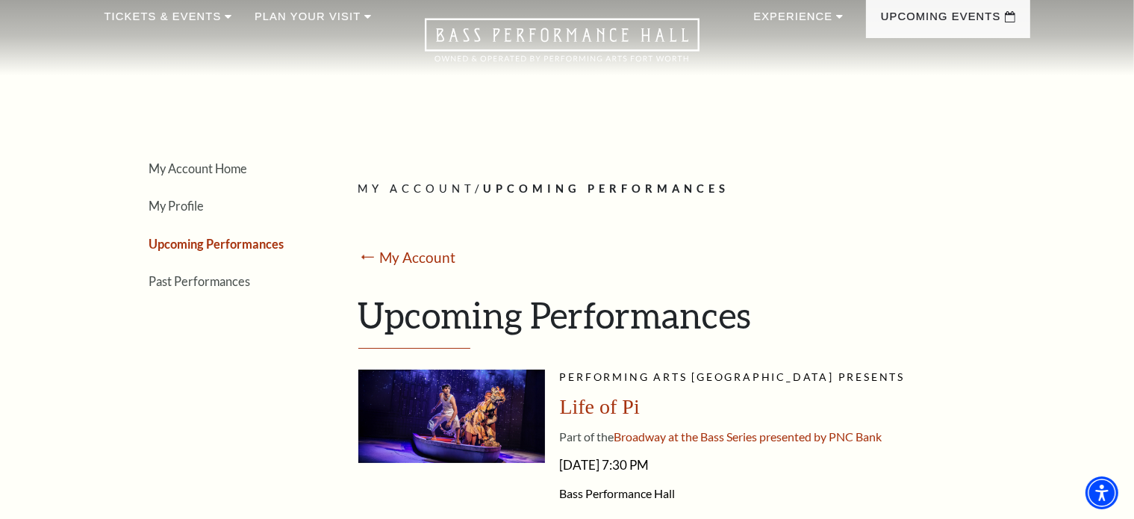
scroll to position [0, 0]
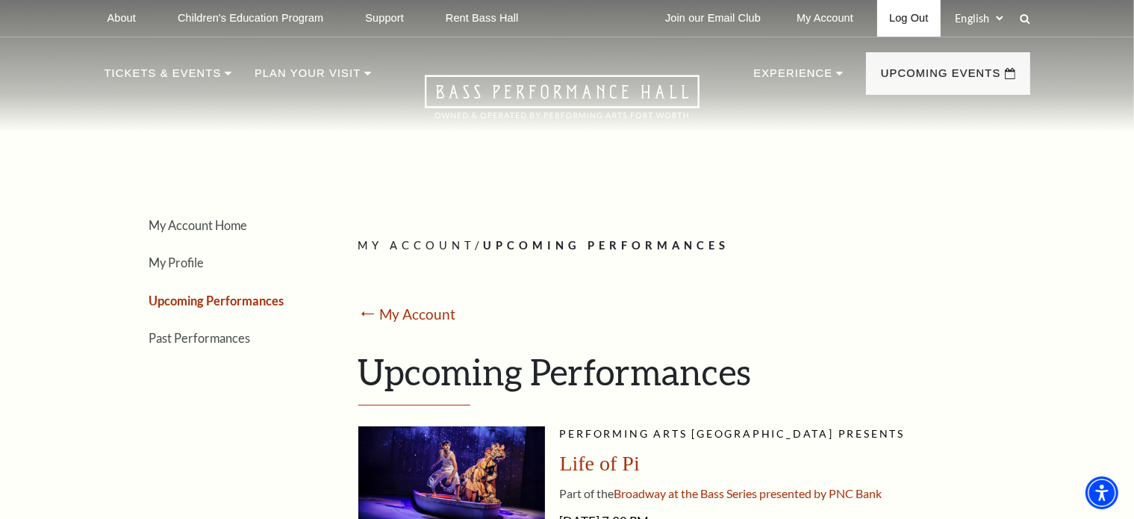
click at [895, 18] on link "Log Out" at bounding box center [909, 18] width 63 height 37
